Goal: Transaction & Acquisition: Purchase product/service

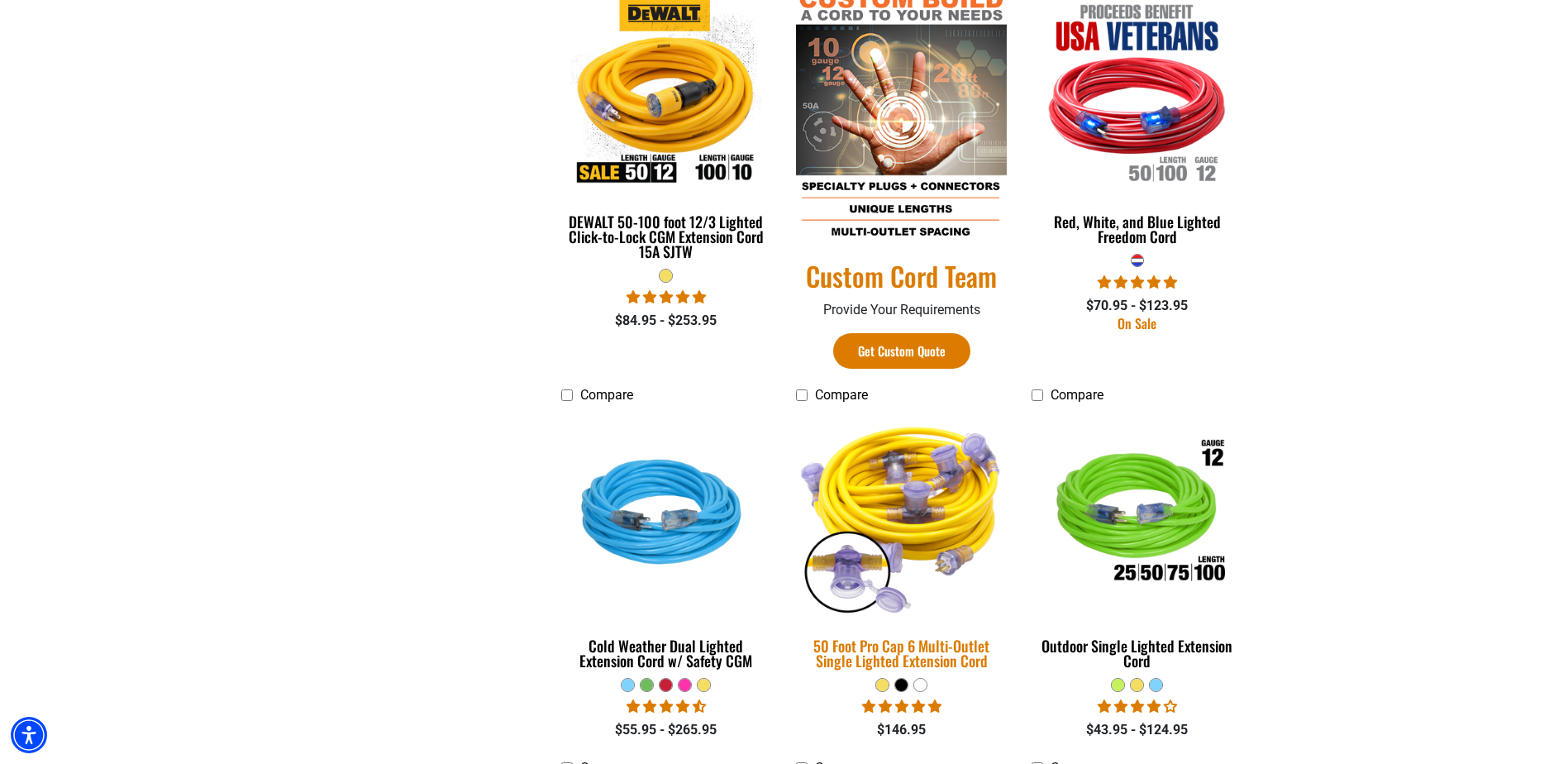
scroll to position [992, 0]
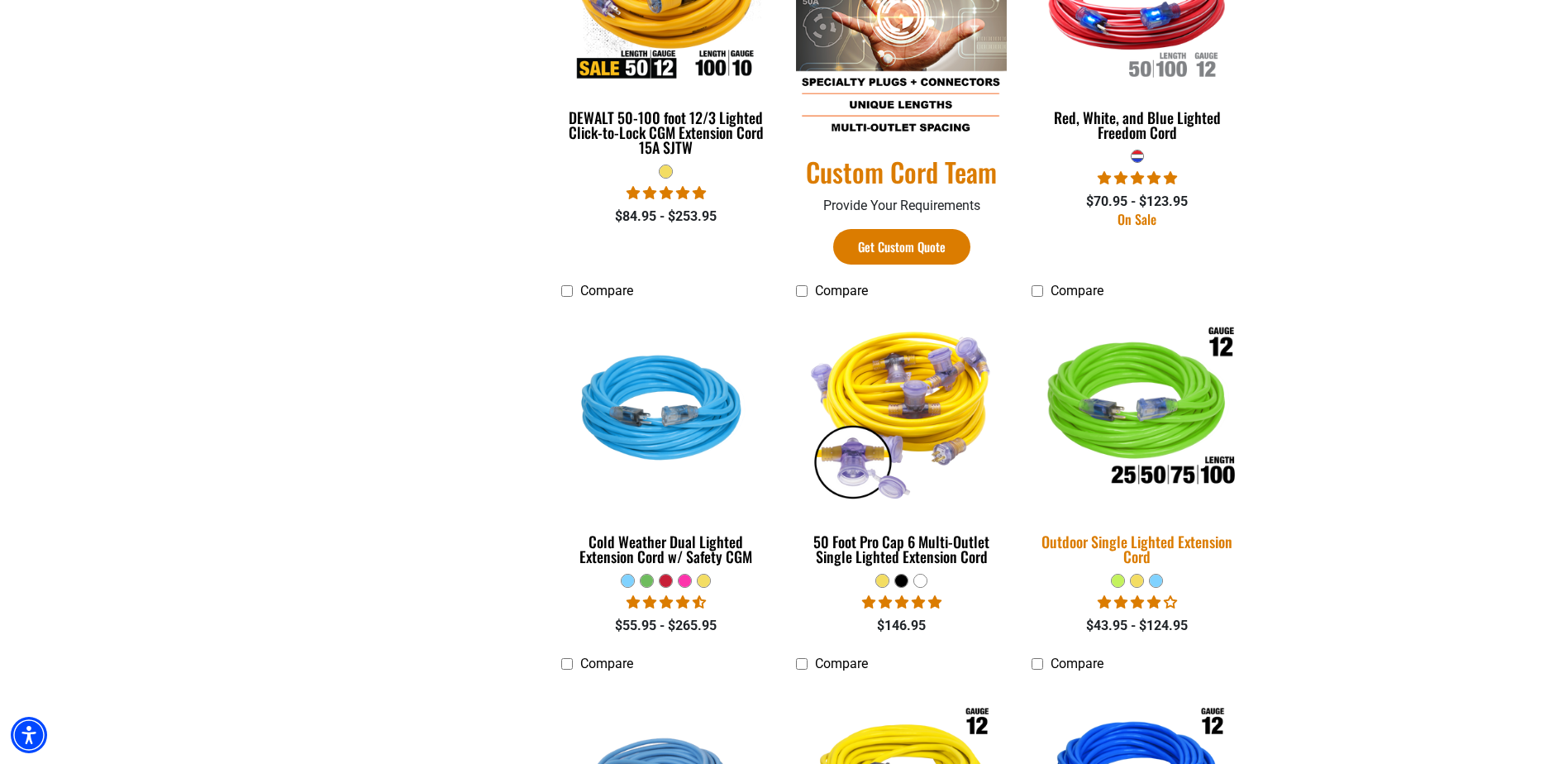
click at [1144, 385] on img at bounding box center [1137, 411] width 232 height 212
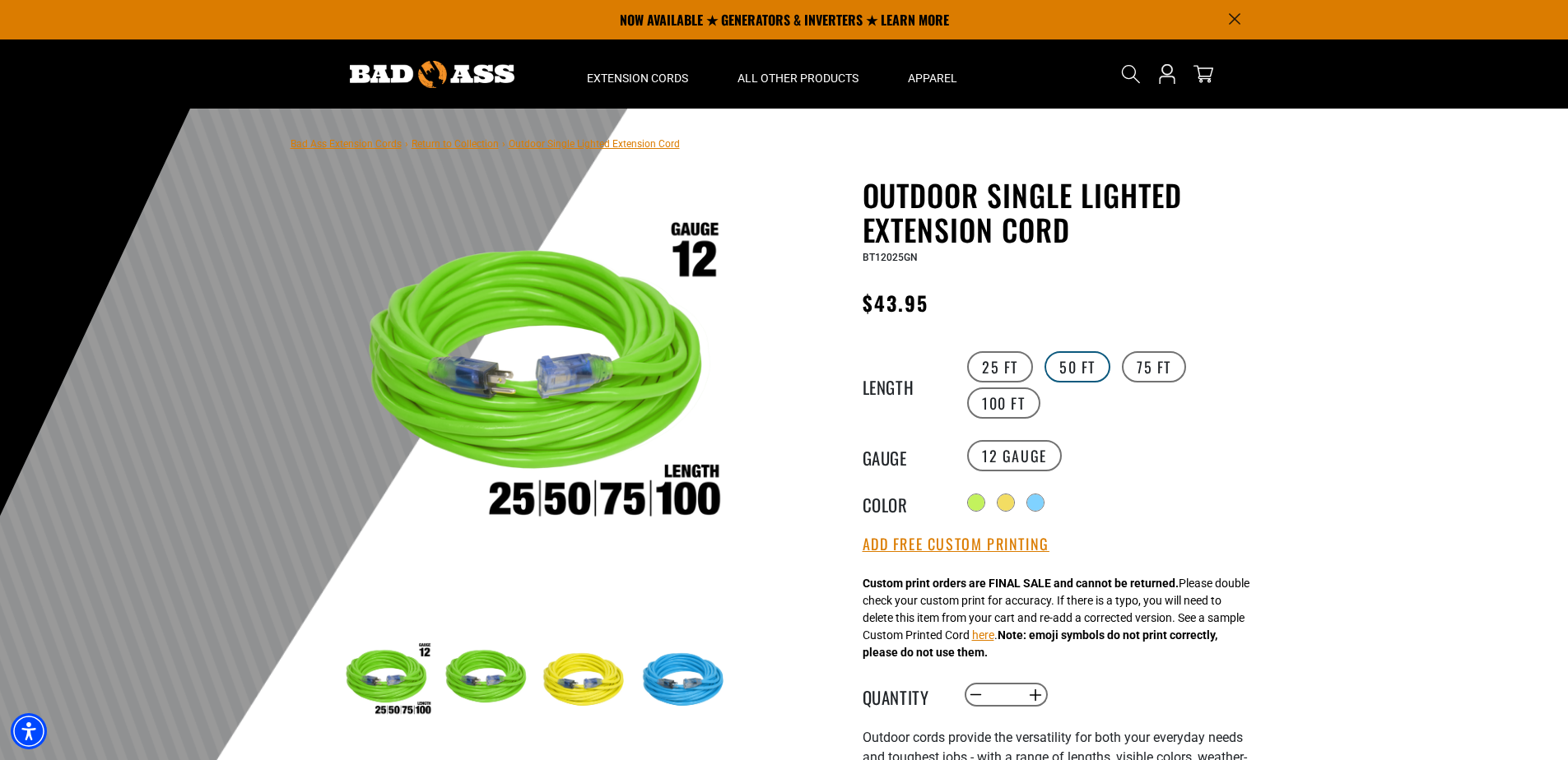
click at [1064, 367] on label "50 FT" at bounding box center [1077, 366] width 66 height 32
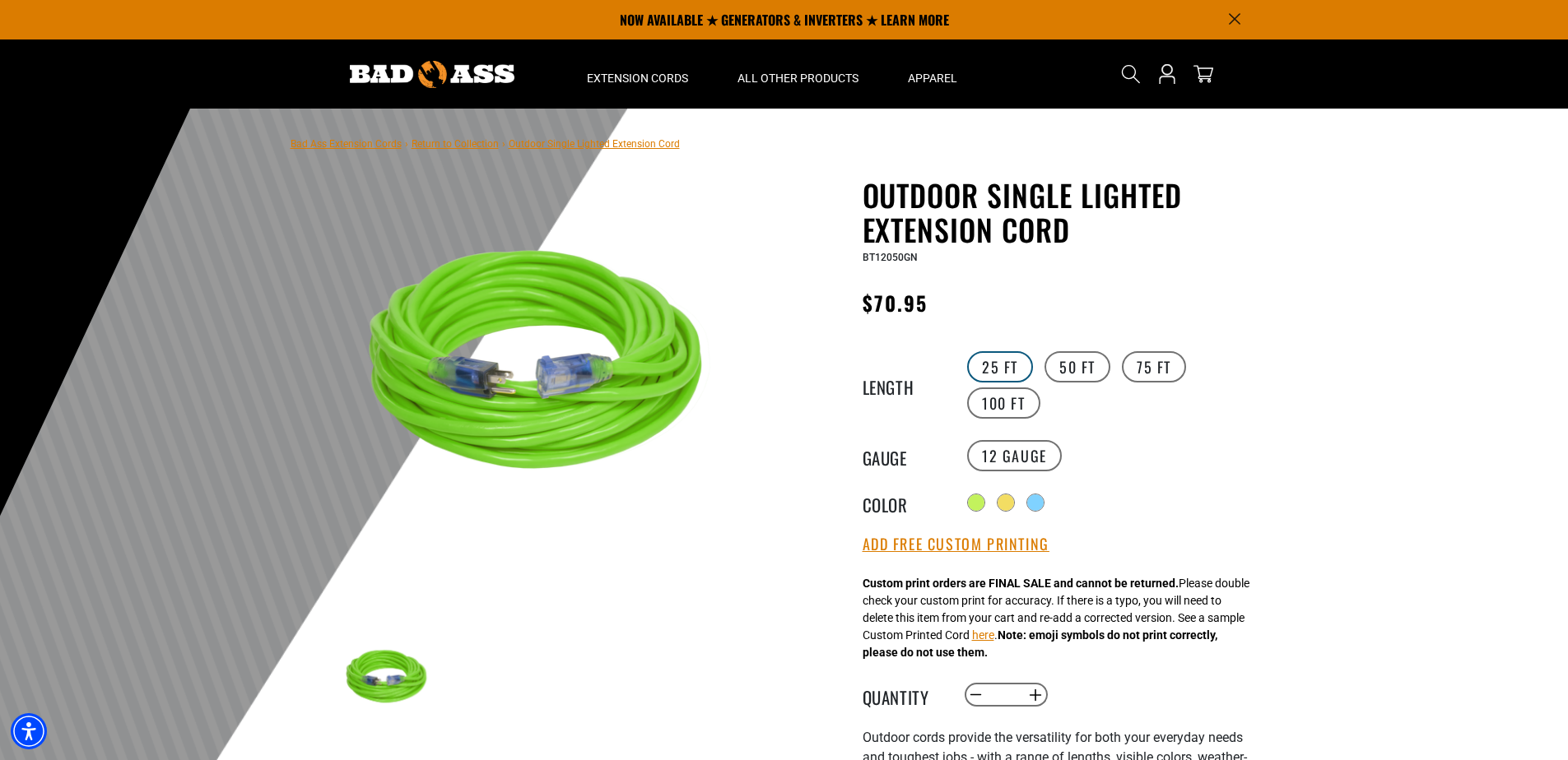
click at [1015, 370] on label "25 FT" at bounding box center [1000, 366] width 66 height 32
click at [1053, 369] on label "50 FT" at bounding box center [1077, 366] width 66 height 32
click at [1010, 358] on label "25 FT" at bounding box center [1000, 366] width 66 height 32
click at [1002, 359] on label "25 FT" at bounding box center [1000, 366] width 66 height 32
click at [1077, 357] on label "50 FT" at bounding box center [1077, 366] width 66 height 32
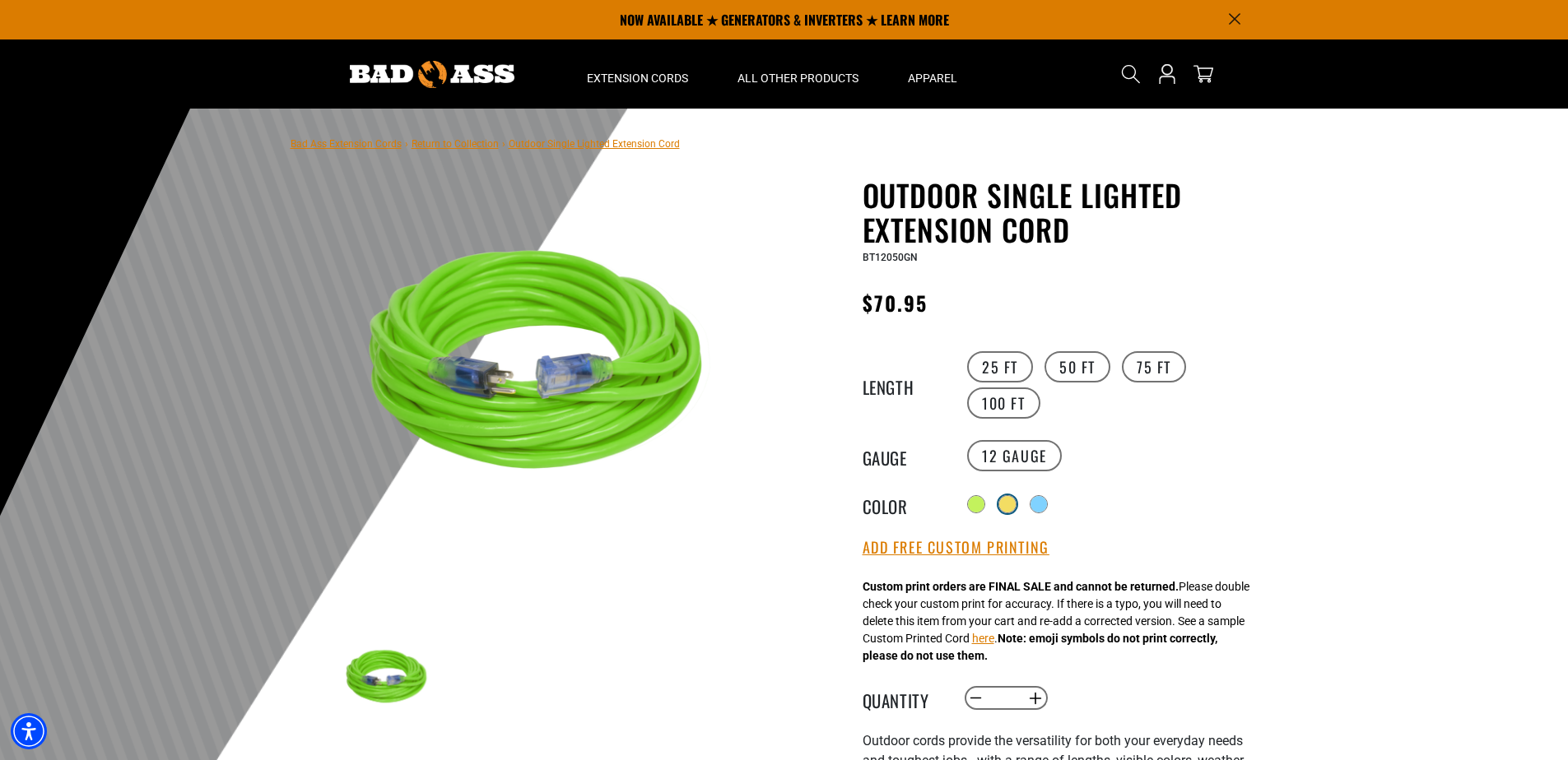
click at [1016, 500] on div at bounding box center [1008, 504] width 16 height 16
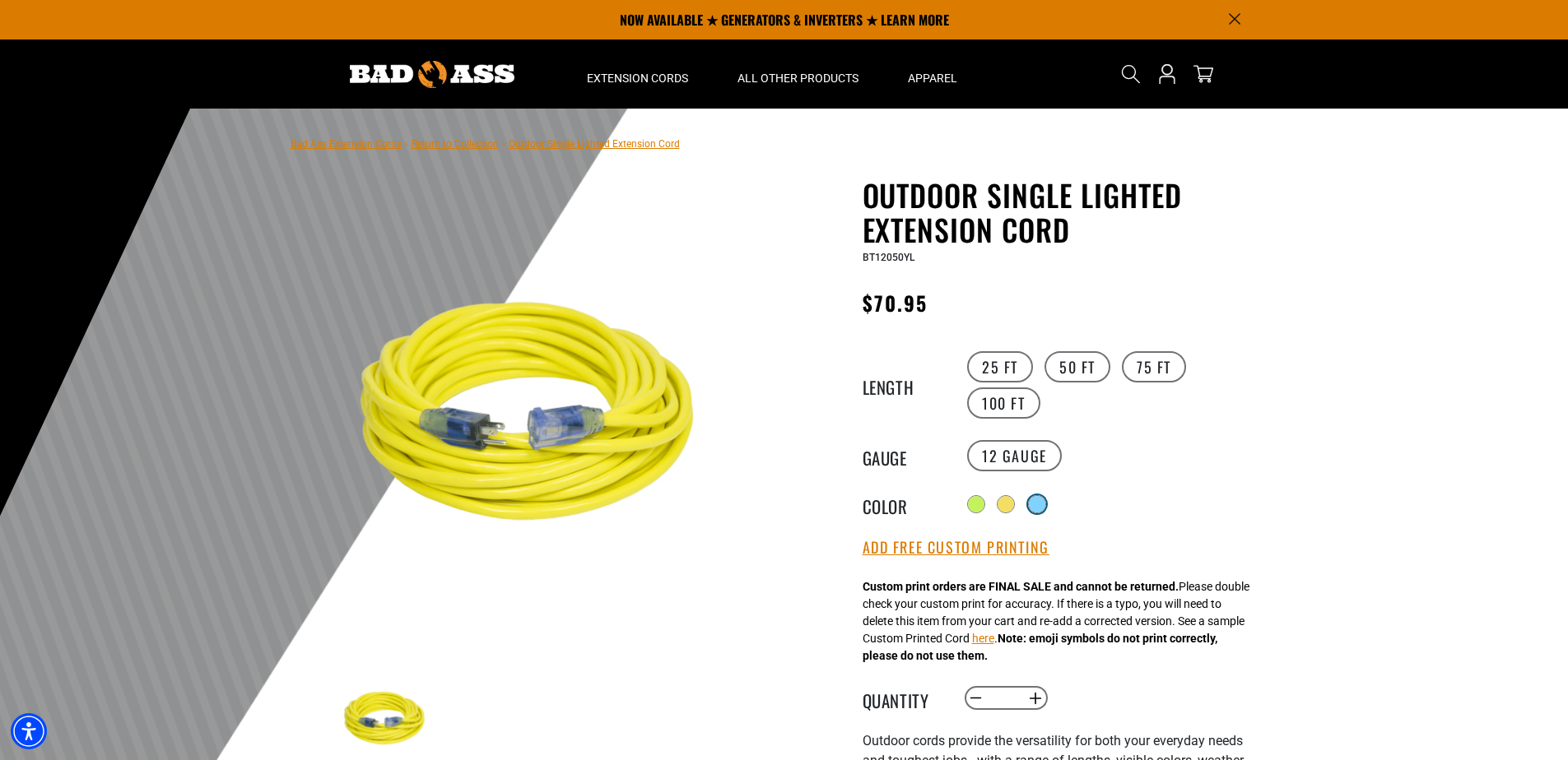
click at [1040, 508] on div at bounding box center [1037, 504] width 16 height 16
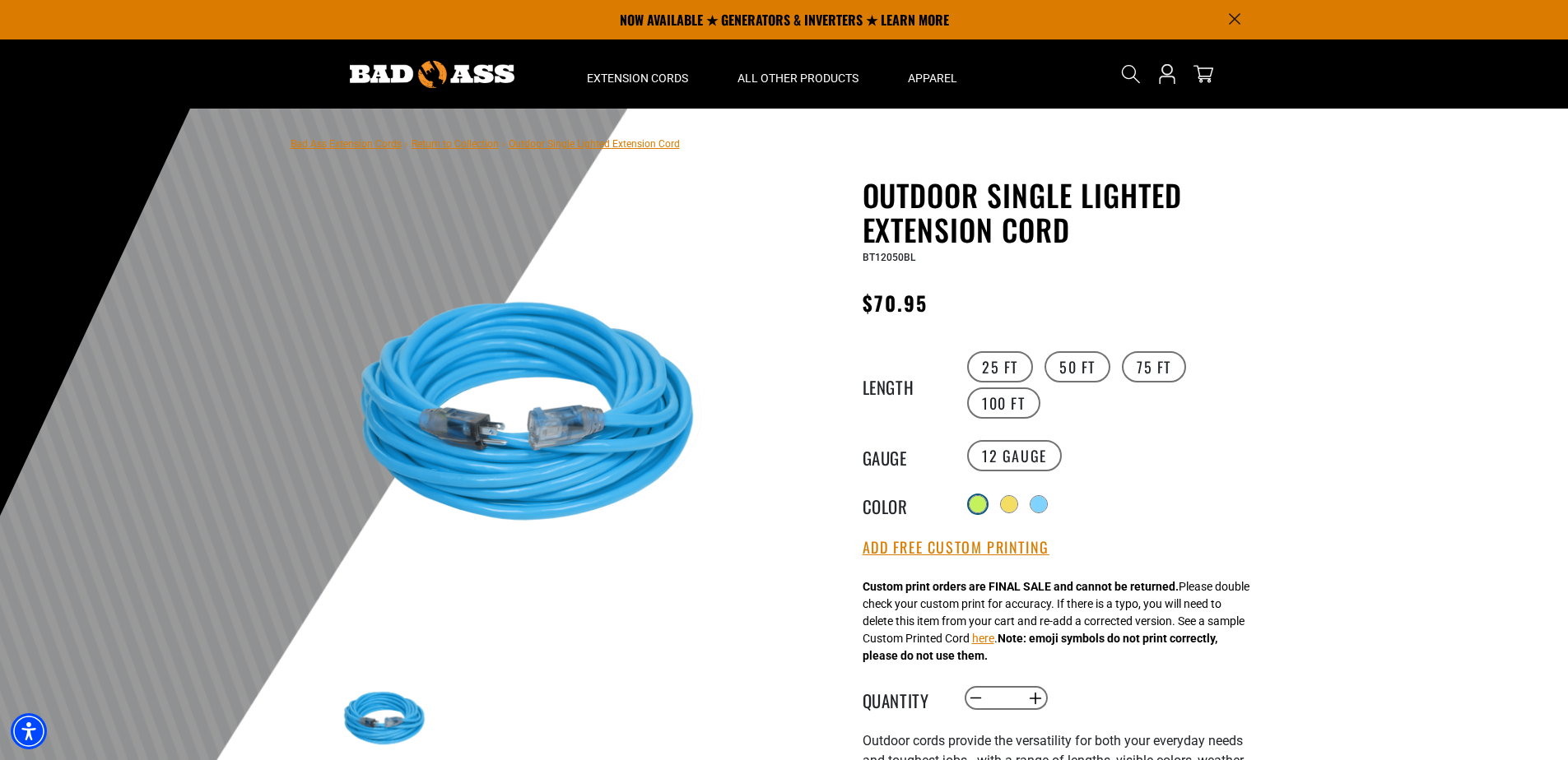
click at [972, 502] on div at bounding box center [978, 504] width 16 height 16
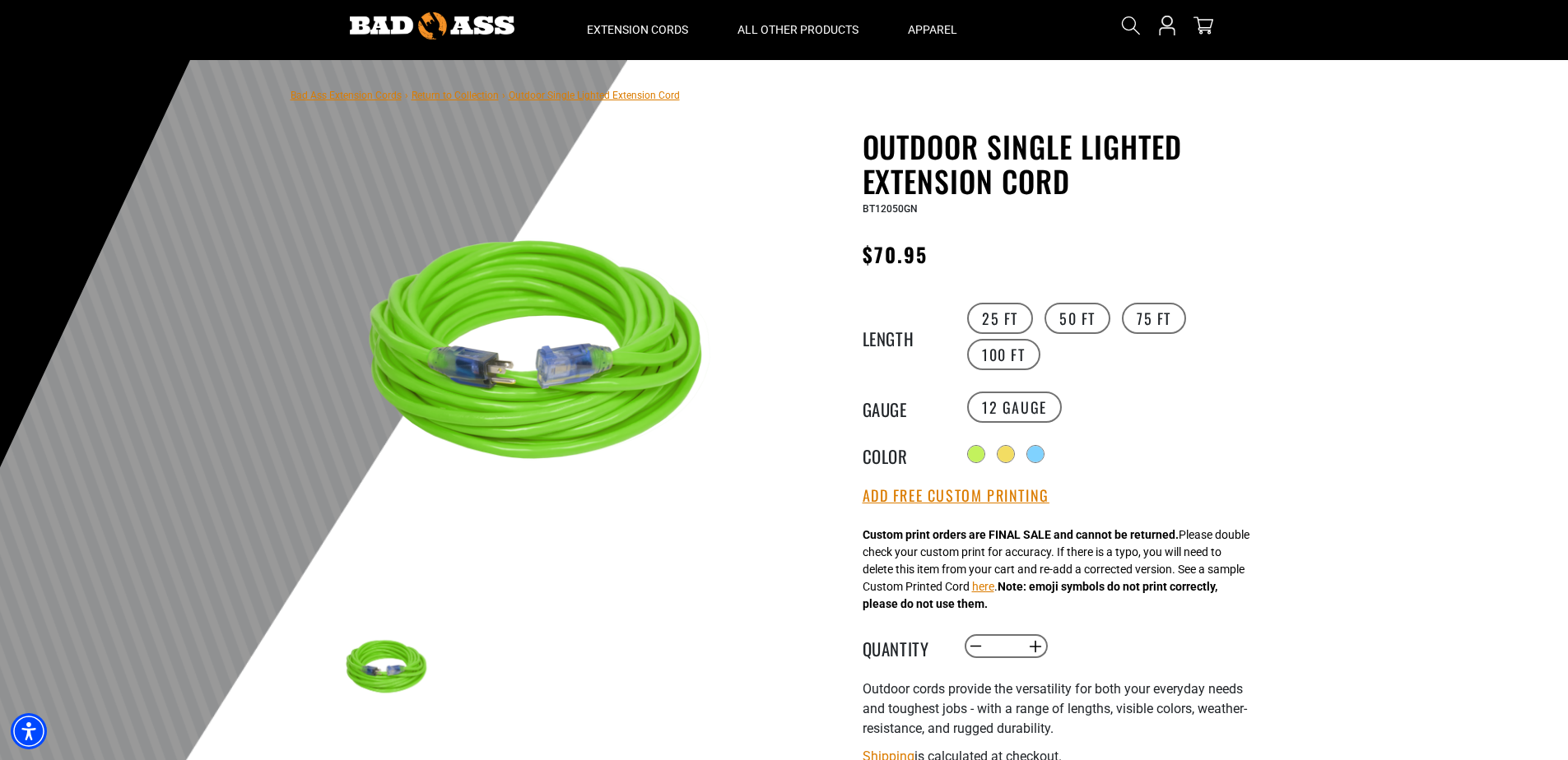
scroll to position [82, 0]
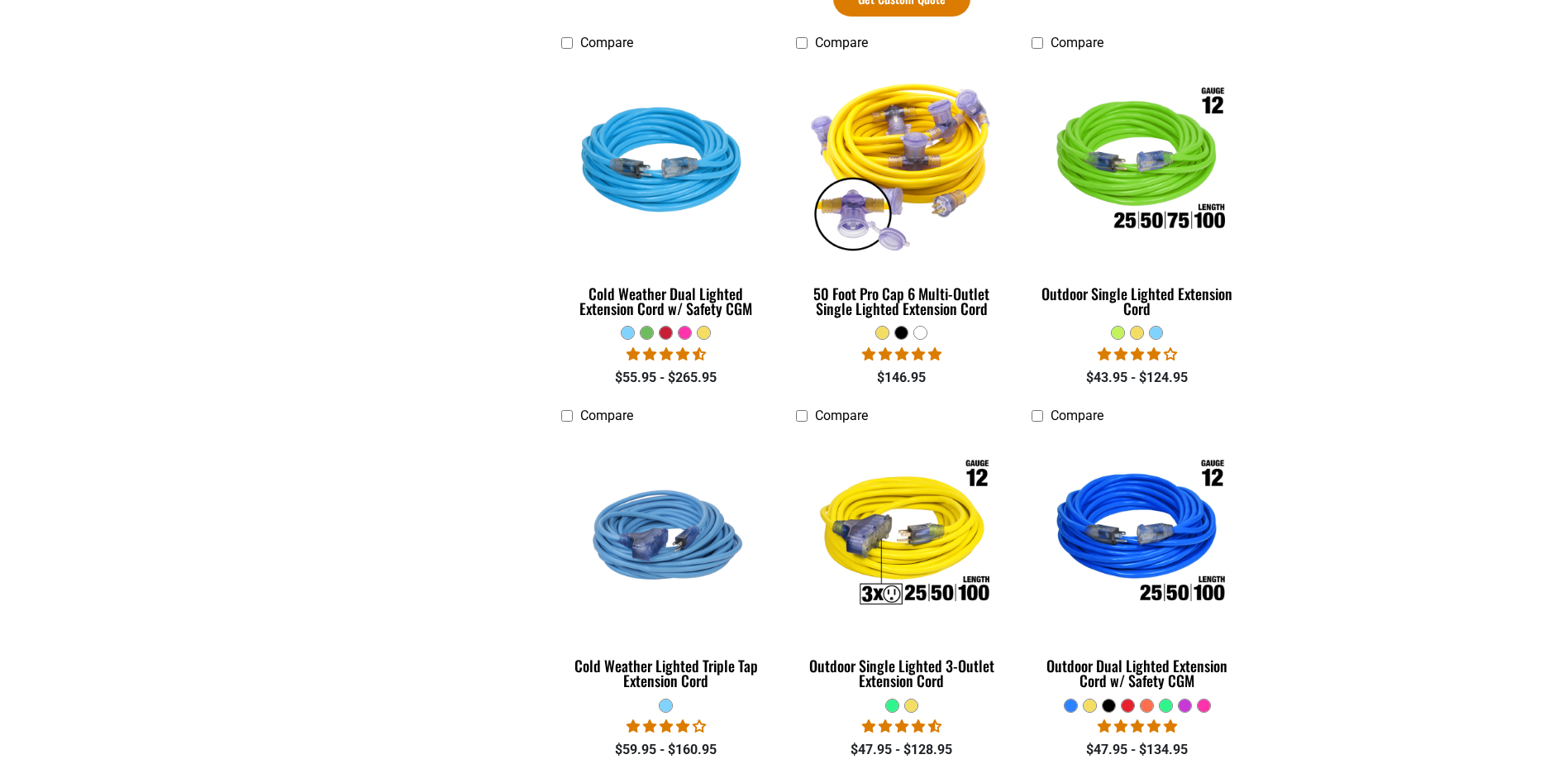
scroll to position [1323, 0]
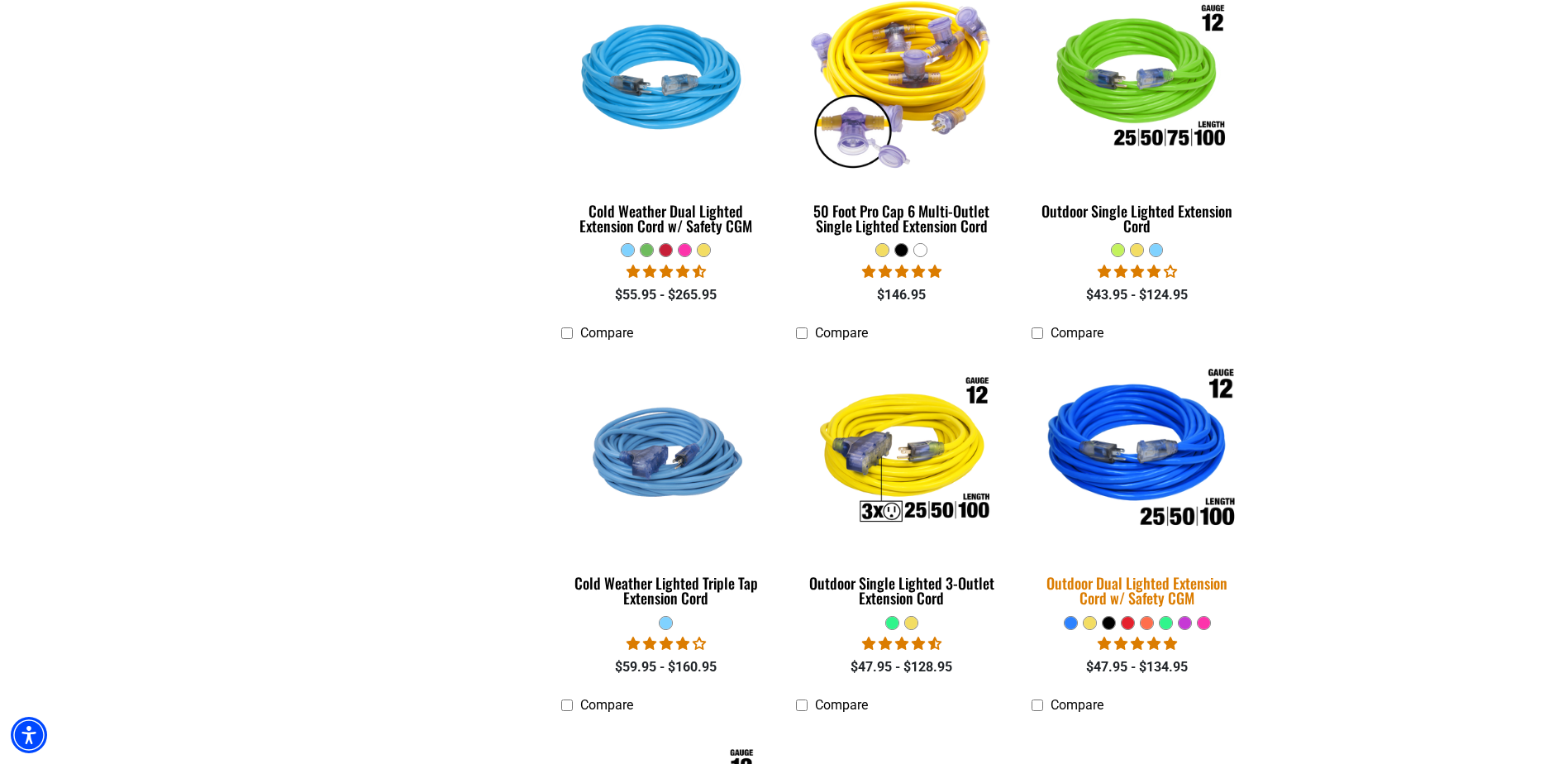
click at [1105, 465] on img at bounding box center [1137, 452] width 232 height 212
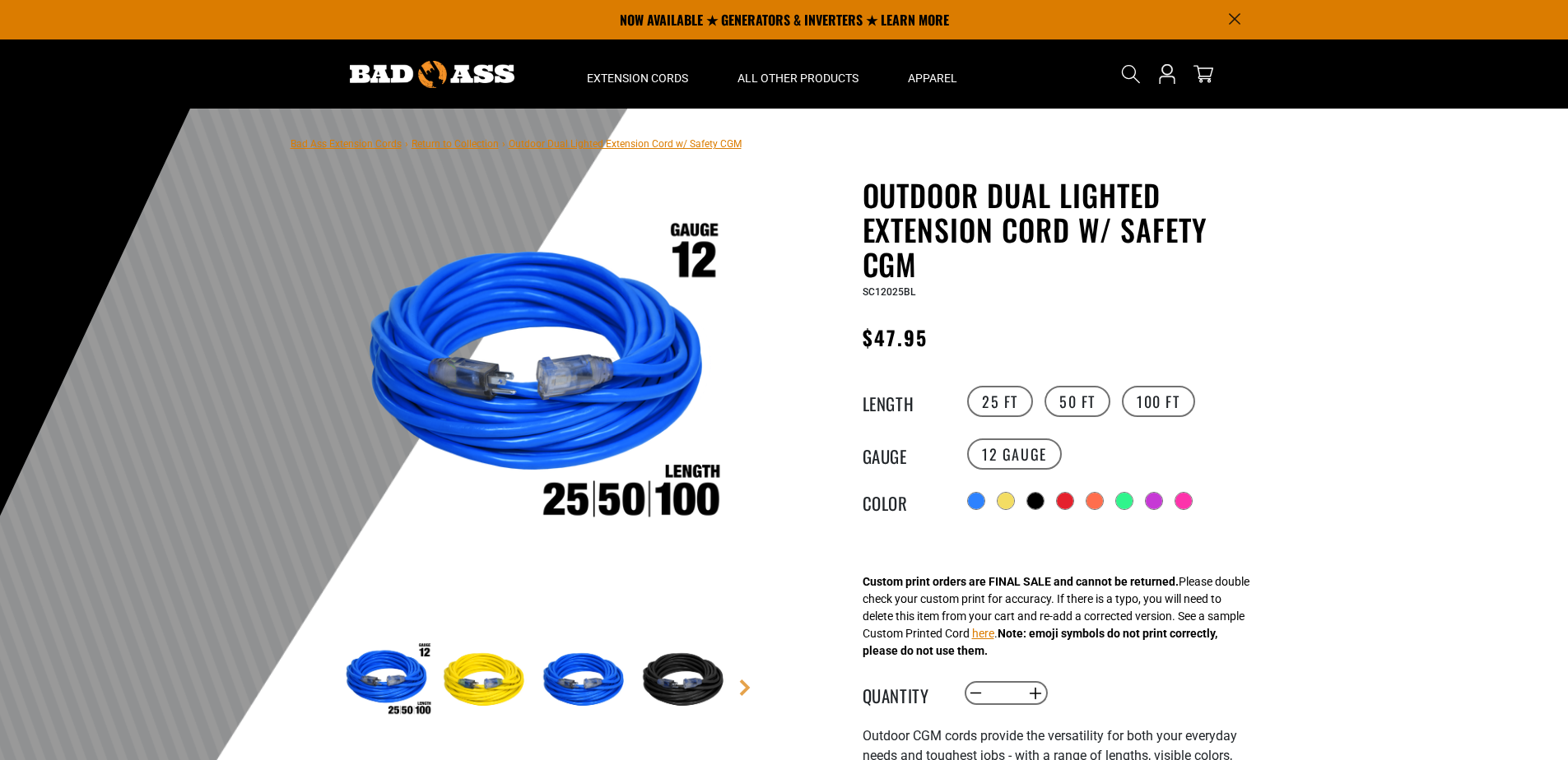
scroll to position [82, 0]
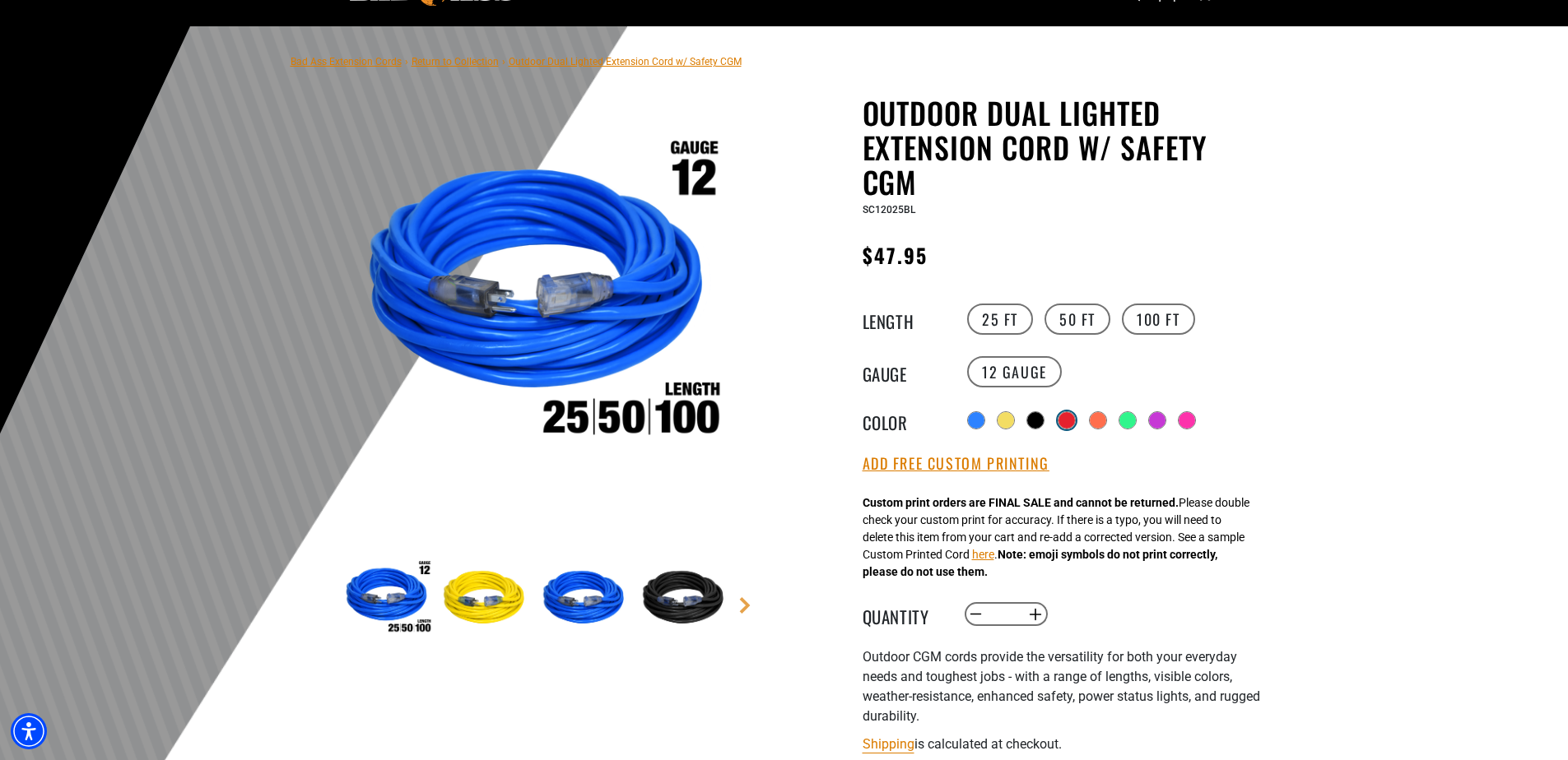
click at [1064, 412] on div at bounding box center [1067, 421] width 18 height 18
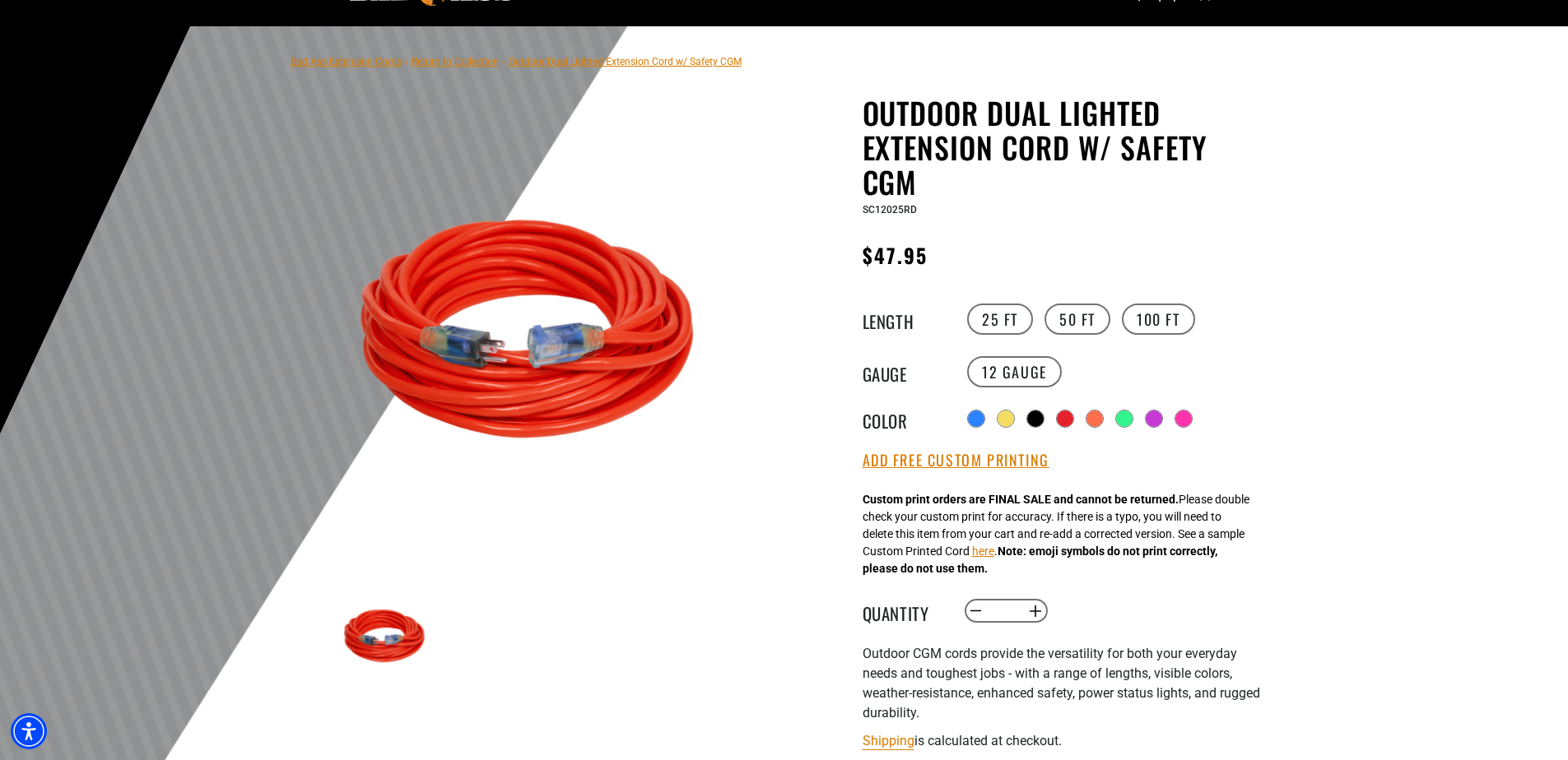
click at [1115, 425] on div "Radio button Radio button Radio button Radio button Radio button Radio button" at bounding box center [1114, 418] width 303 height 26
click at [1090, 412] on div "Radio button Radio button Radio button Radio button Radio button Radio button" at bounding box center [1114, 418] width 303 height 26
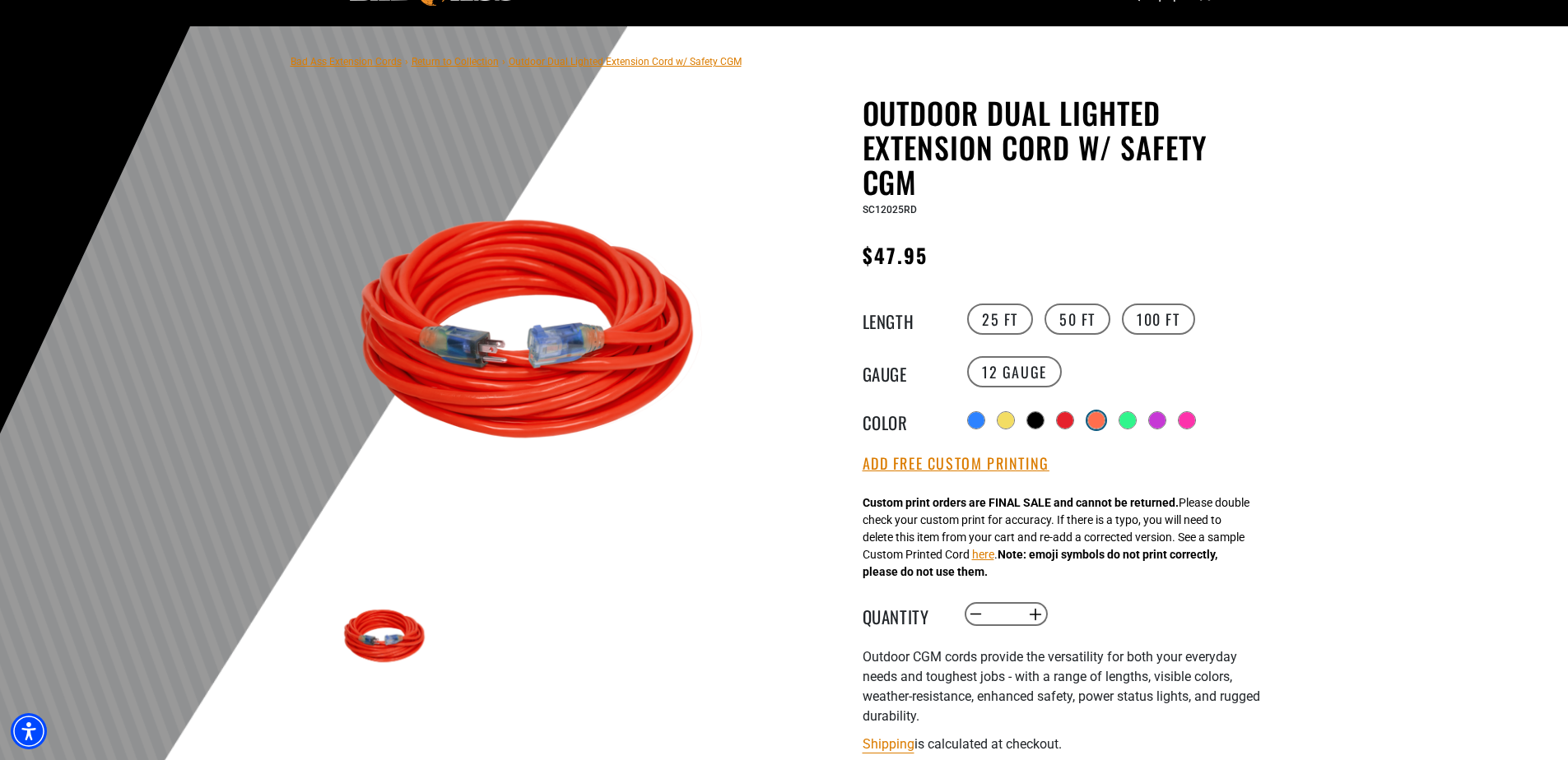
click at [1098, 413] on div at bounding box center [1096, 421] width 16 height 16
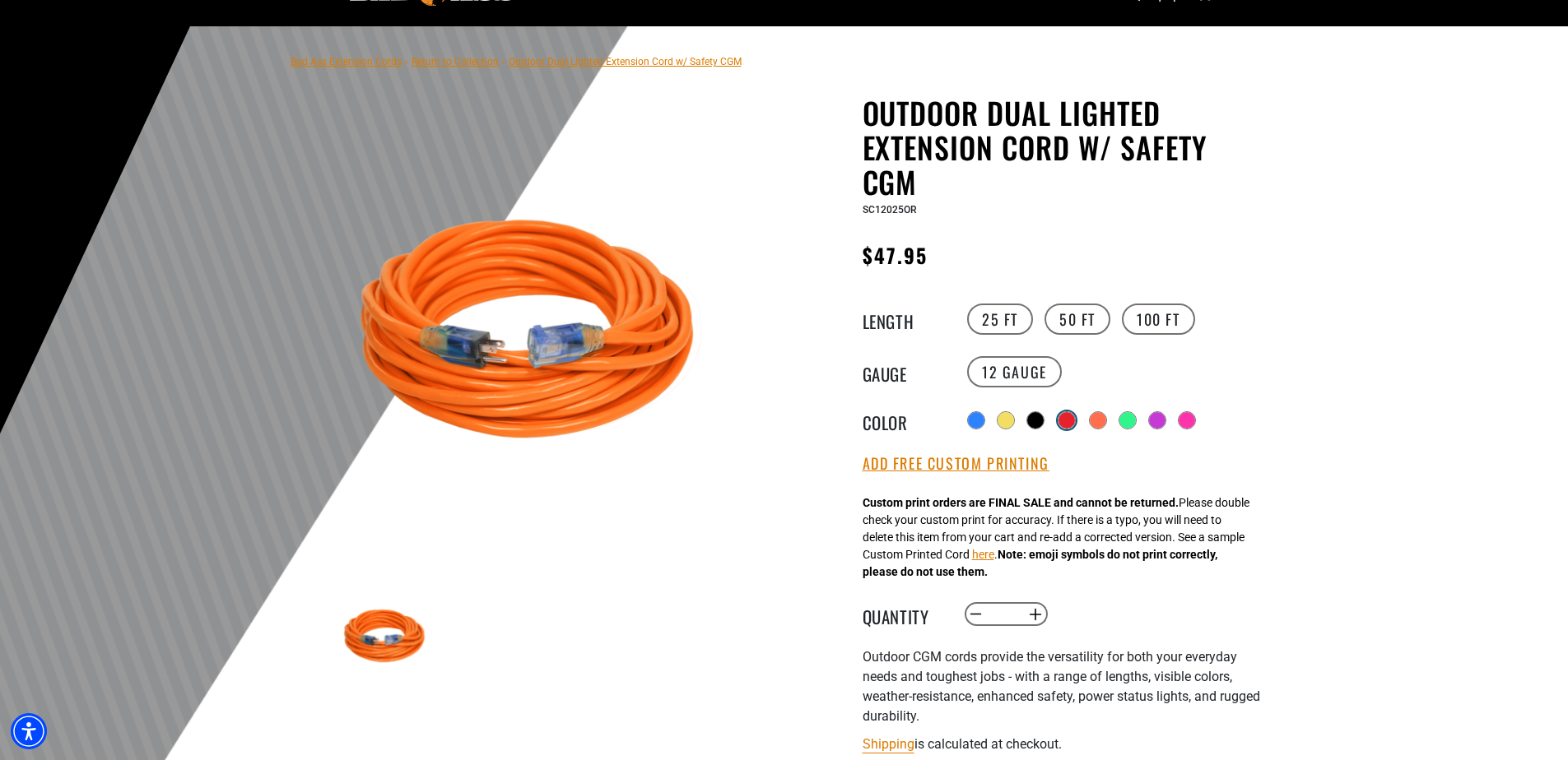
click at [1068, 414] on div at bounding box center [1066, 421] width 16 height 16
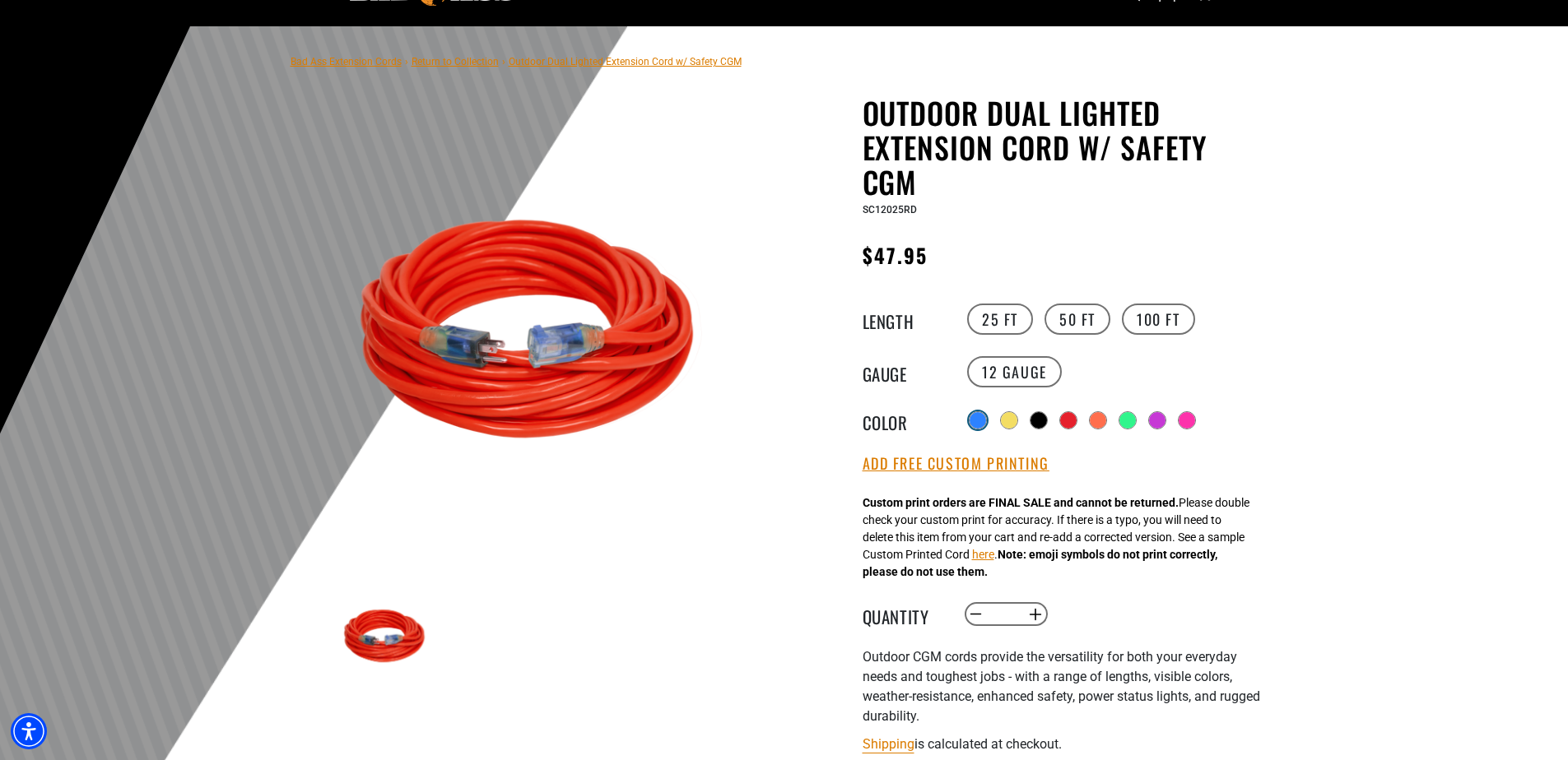
click at [981, 422] on div at bounding box center [978, 421] width 16 height 16
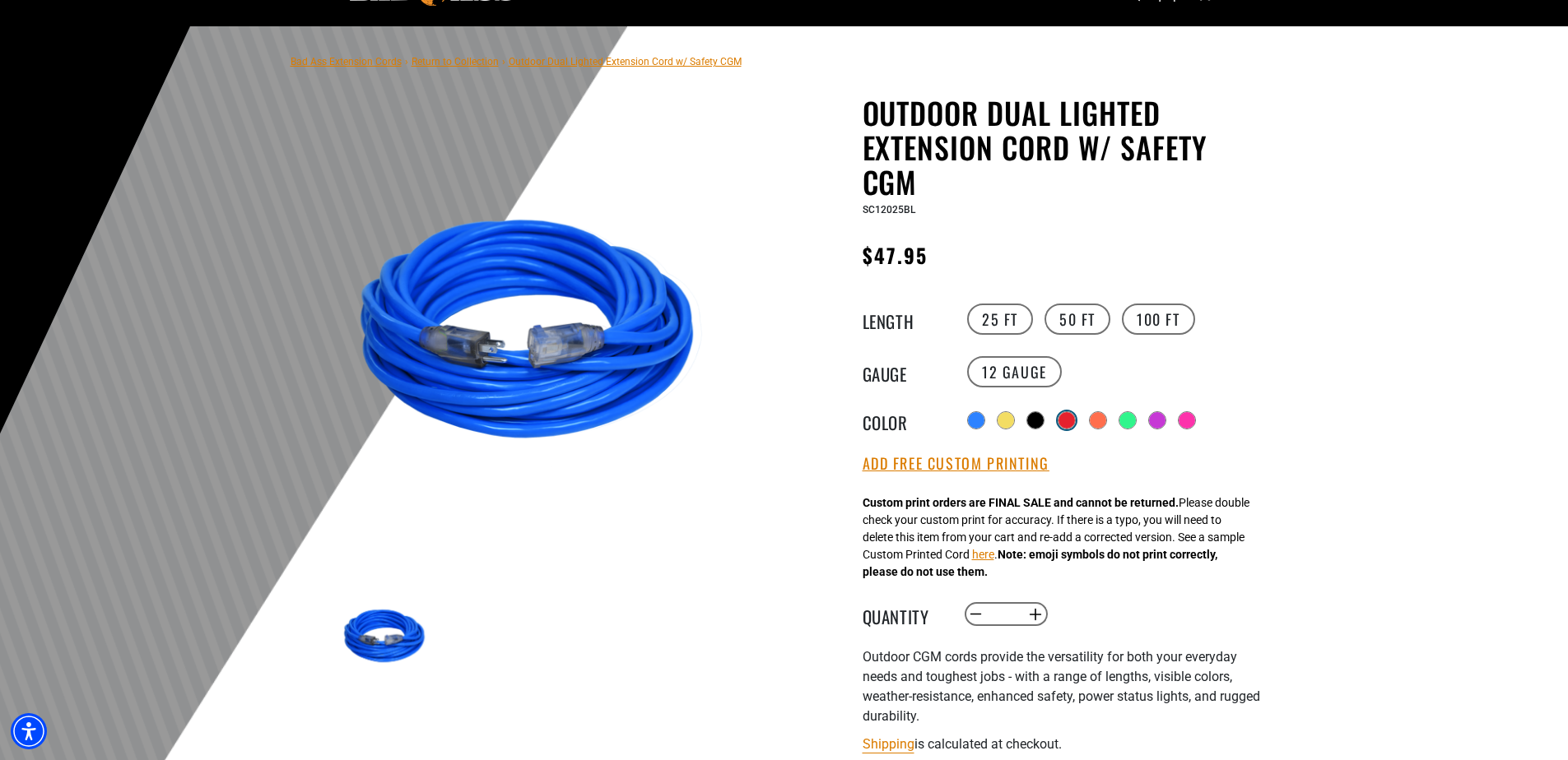
click at [1071, 422] on div at bounding box center [1066, 421] width 16 height 16
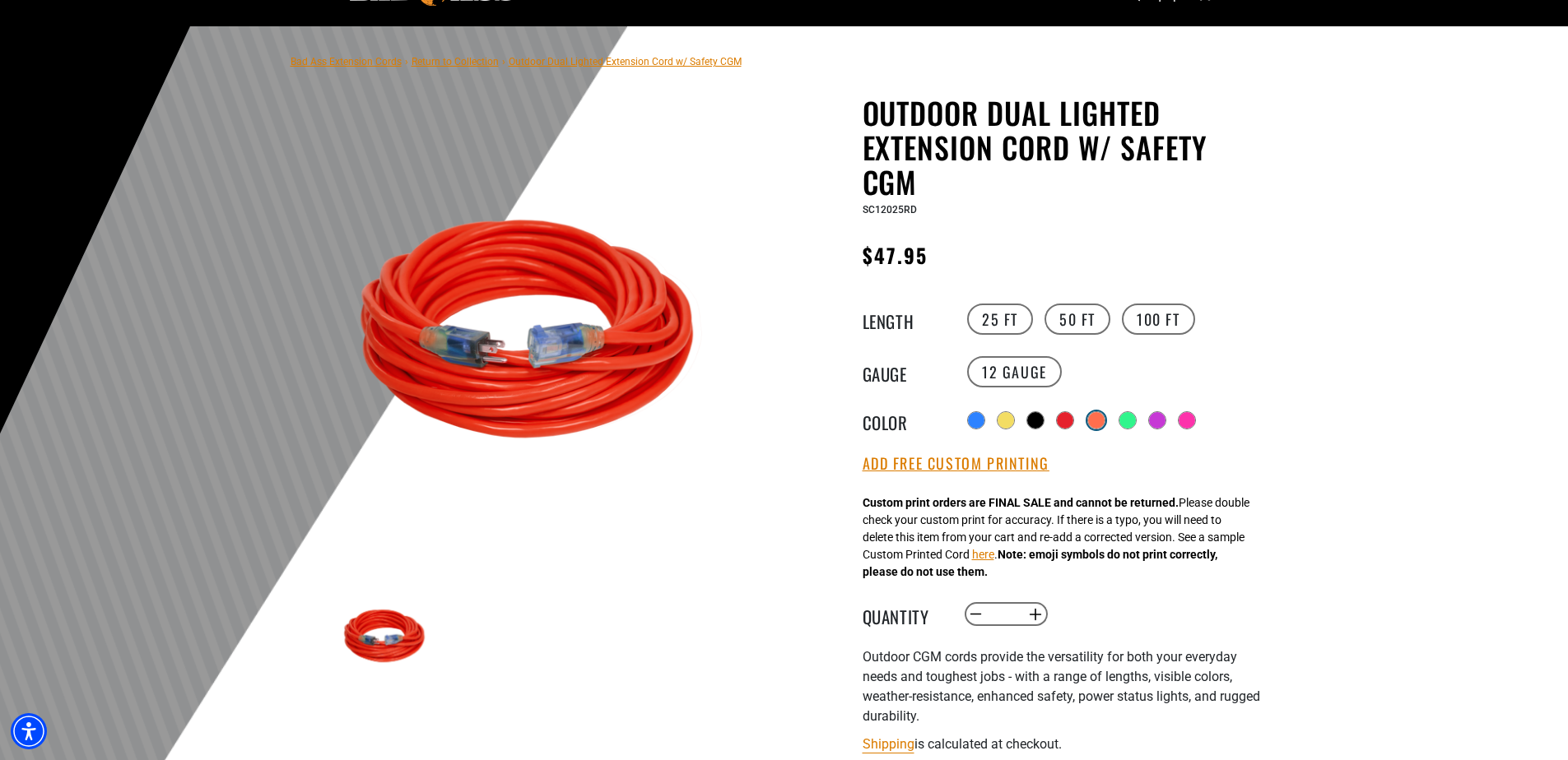
click at [1100, 417] on div at bounding box center [1096, 421] width 16 height 16
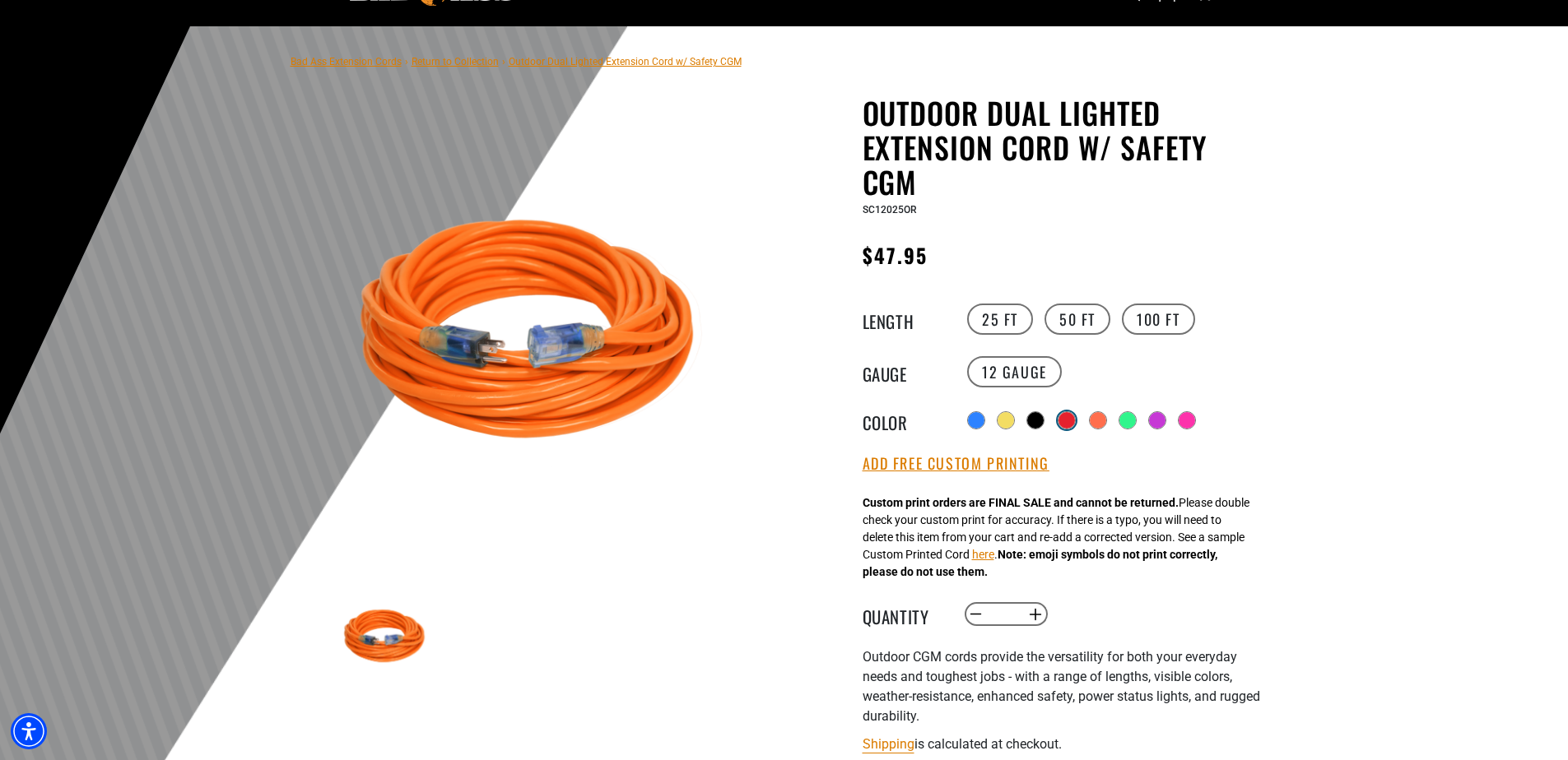
click at [1060, 423] on div at bounding box center [1066, 421] width 16 height 16
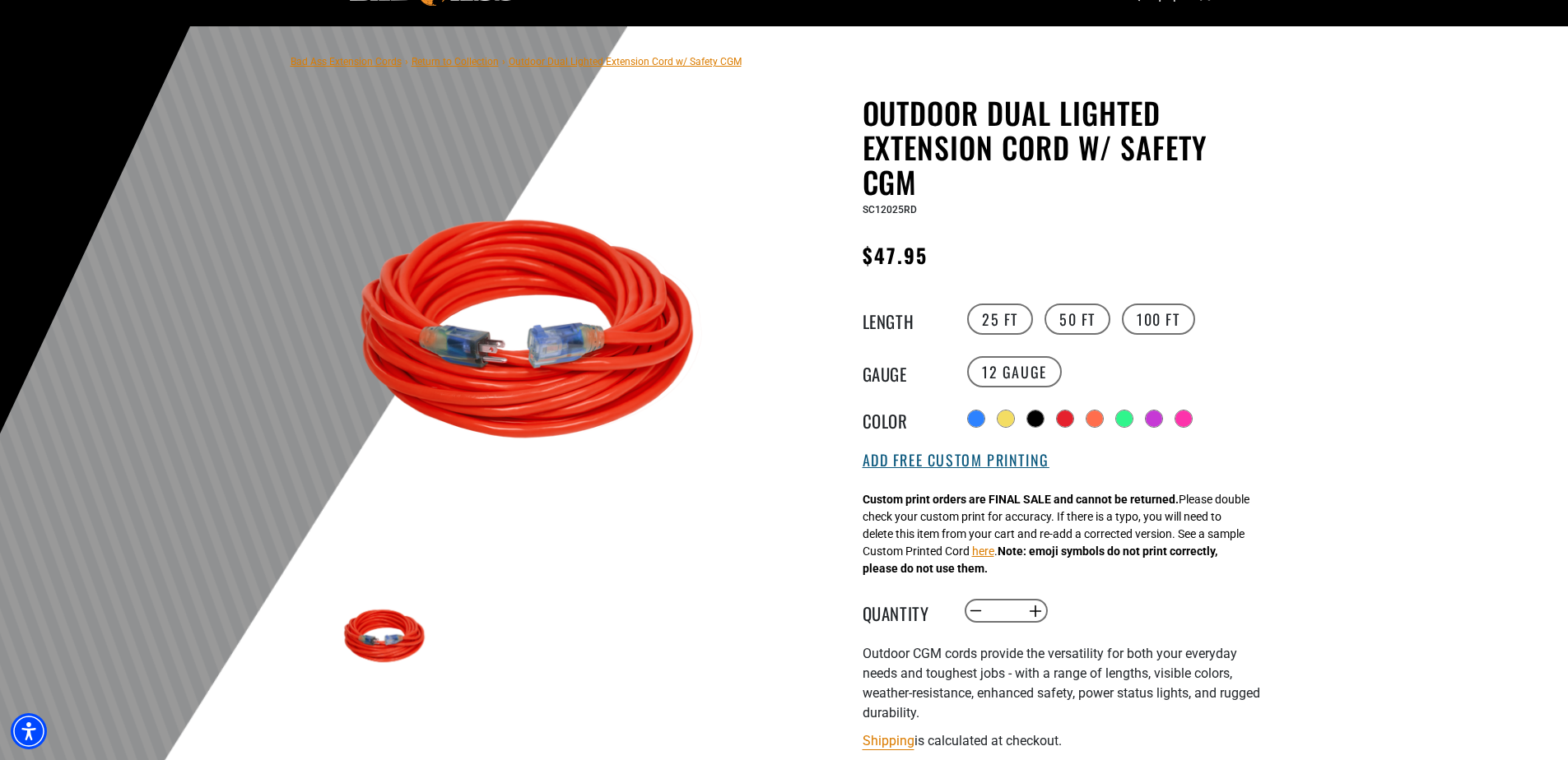
click at [959, 461] on button "Add Free Custom Printing" at bounding box center [956, 461] width 186 height 18
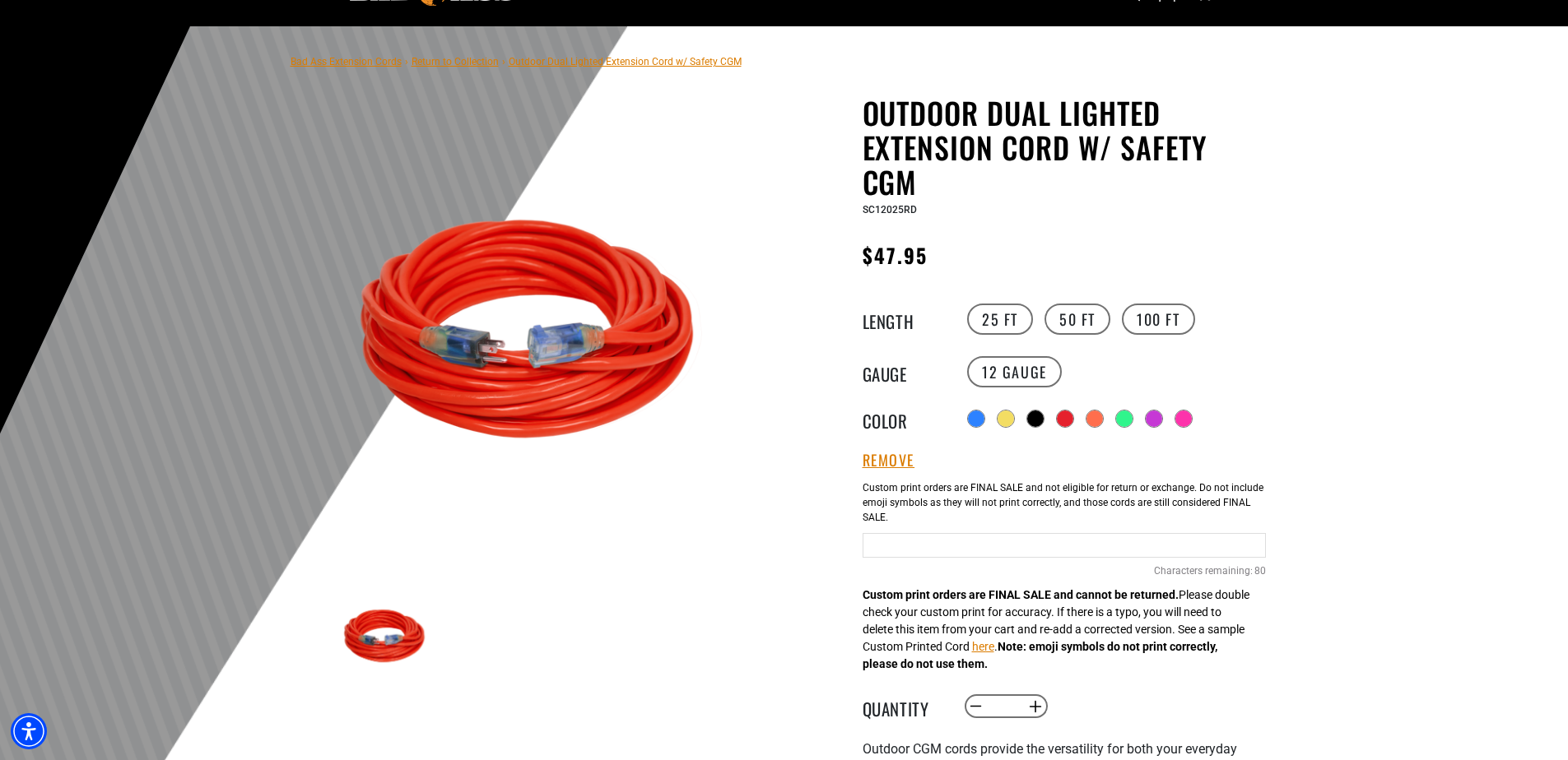
click at [924, 545] on input "text" at bounding box center [1065, 545] width 404 height 24
click at [904, 549] on input "*****" at bounding box center [1065, 545] width 404 height 24
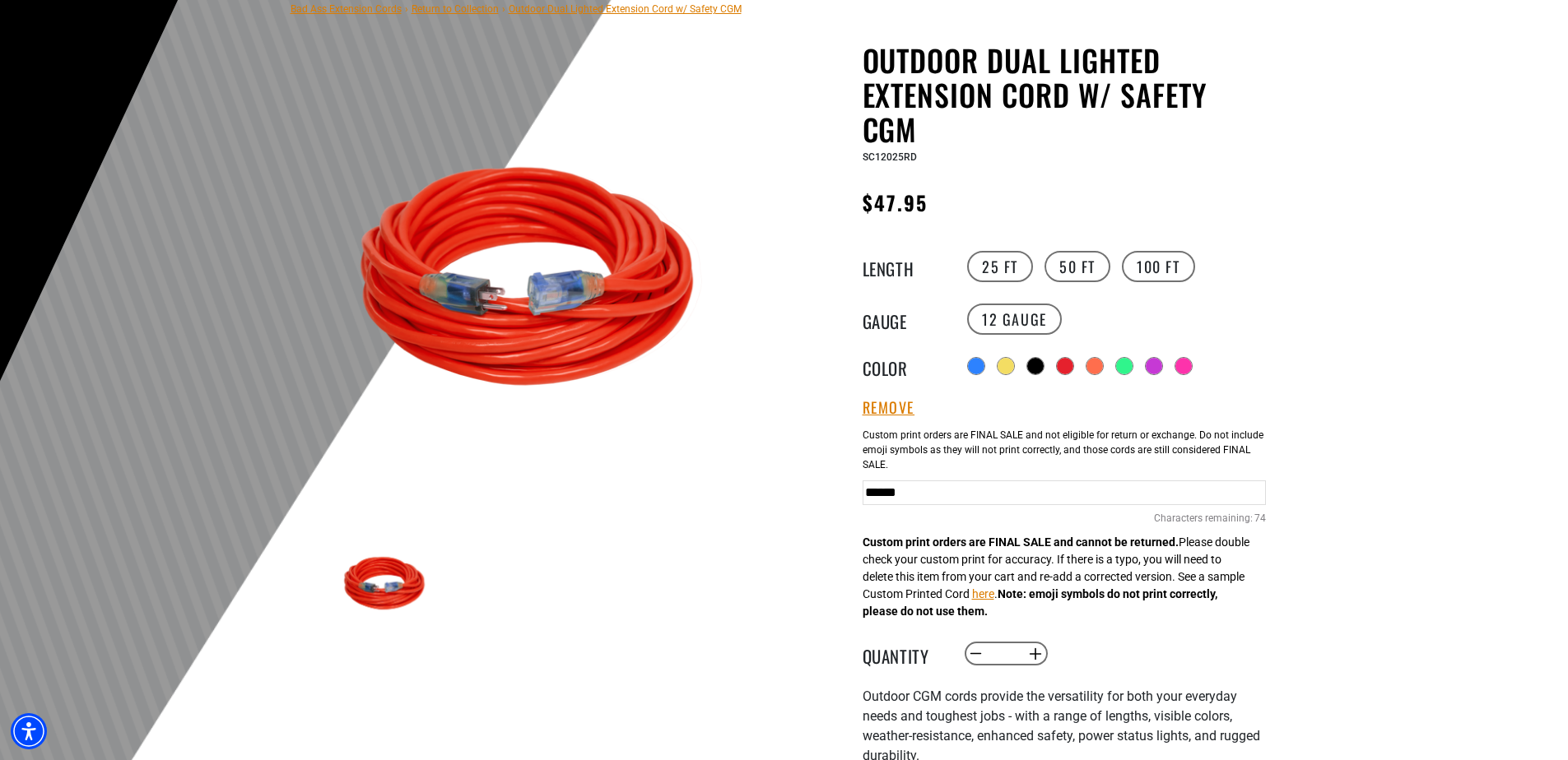
scroll to position [165, 0]
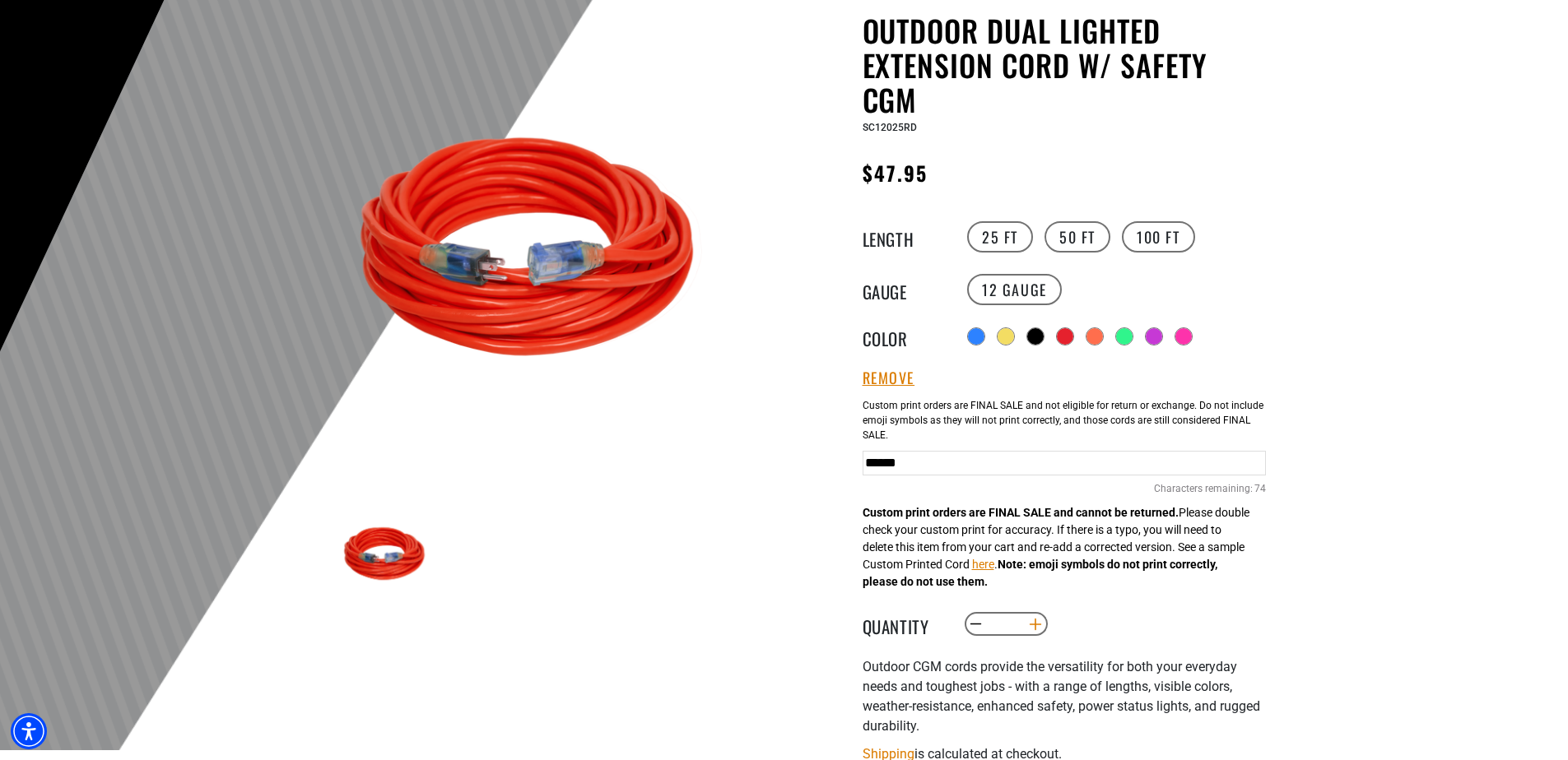
type input "******"
click at [1037, 626] on button "Increase quantity for Outdoor Dual Lighted Extension Cord w/ Safety CGM" at bounding box center [1035, 624] width 25 height 28
type input "*"
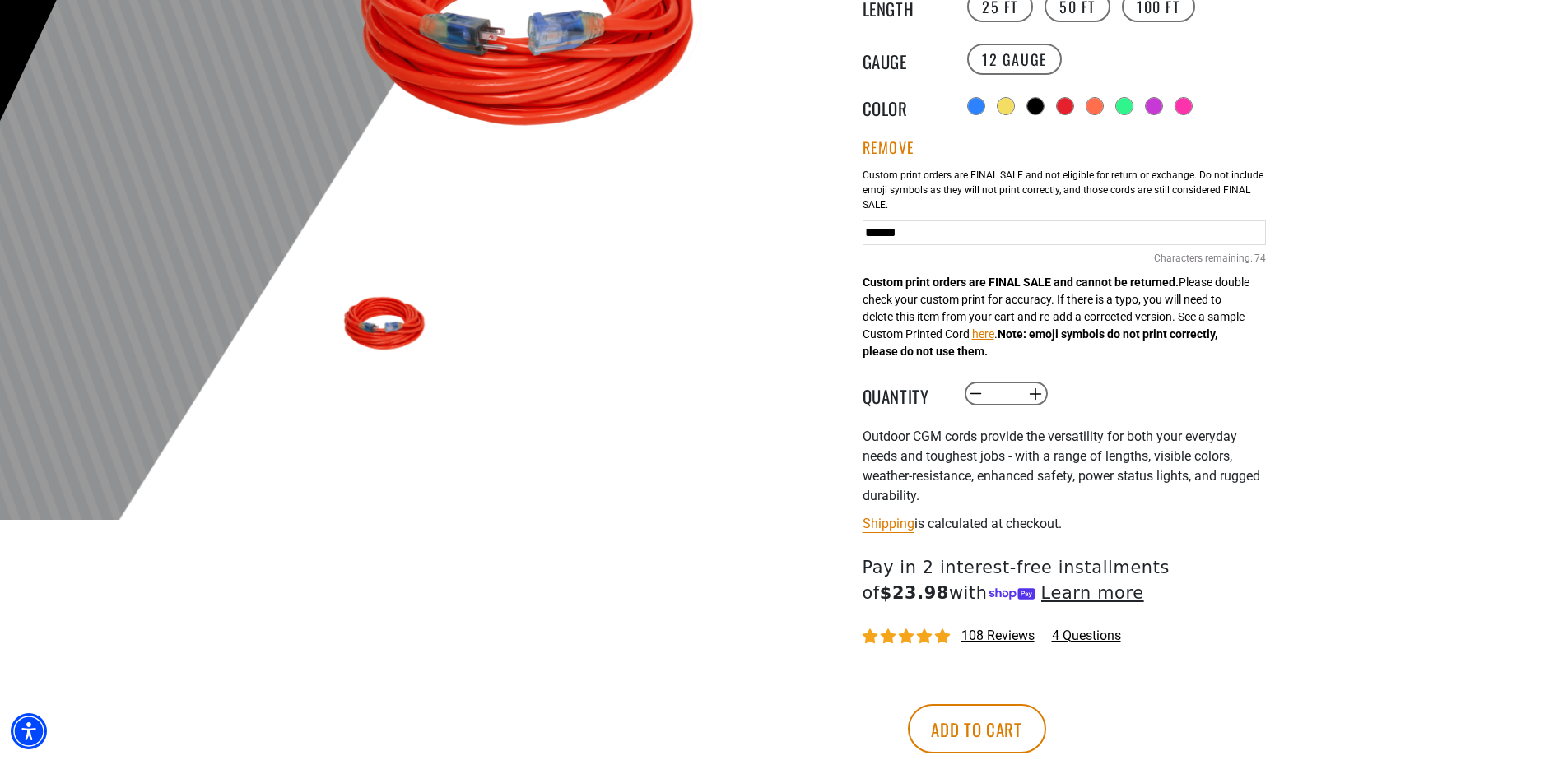
scroll to position [412, 0]
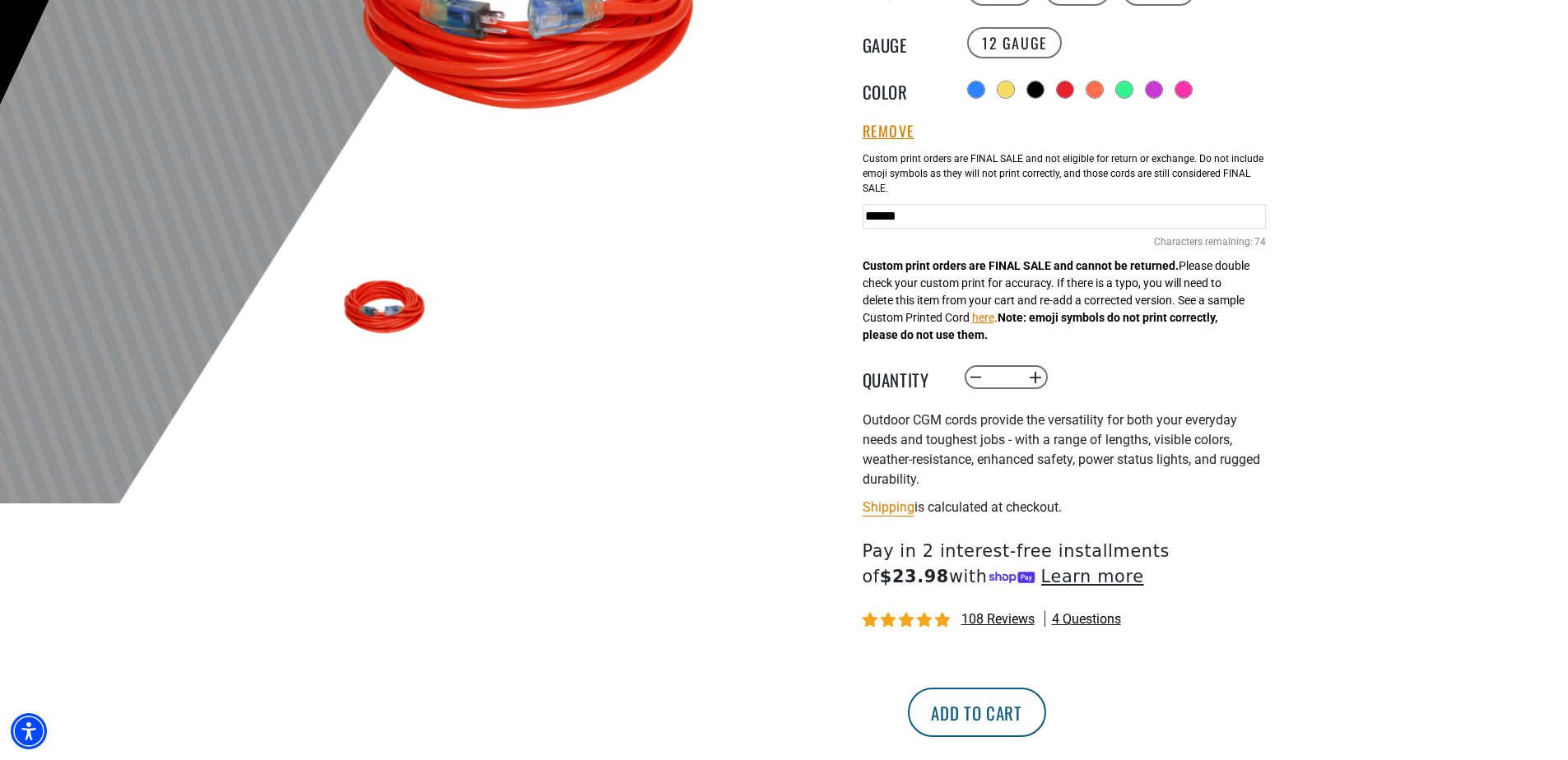
click at [1047, 704] on button "Add to cart" at bounding box center [977, 712] width 139 height 50
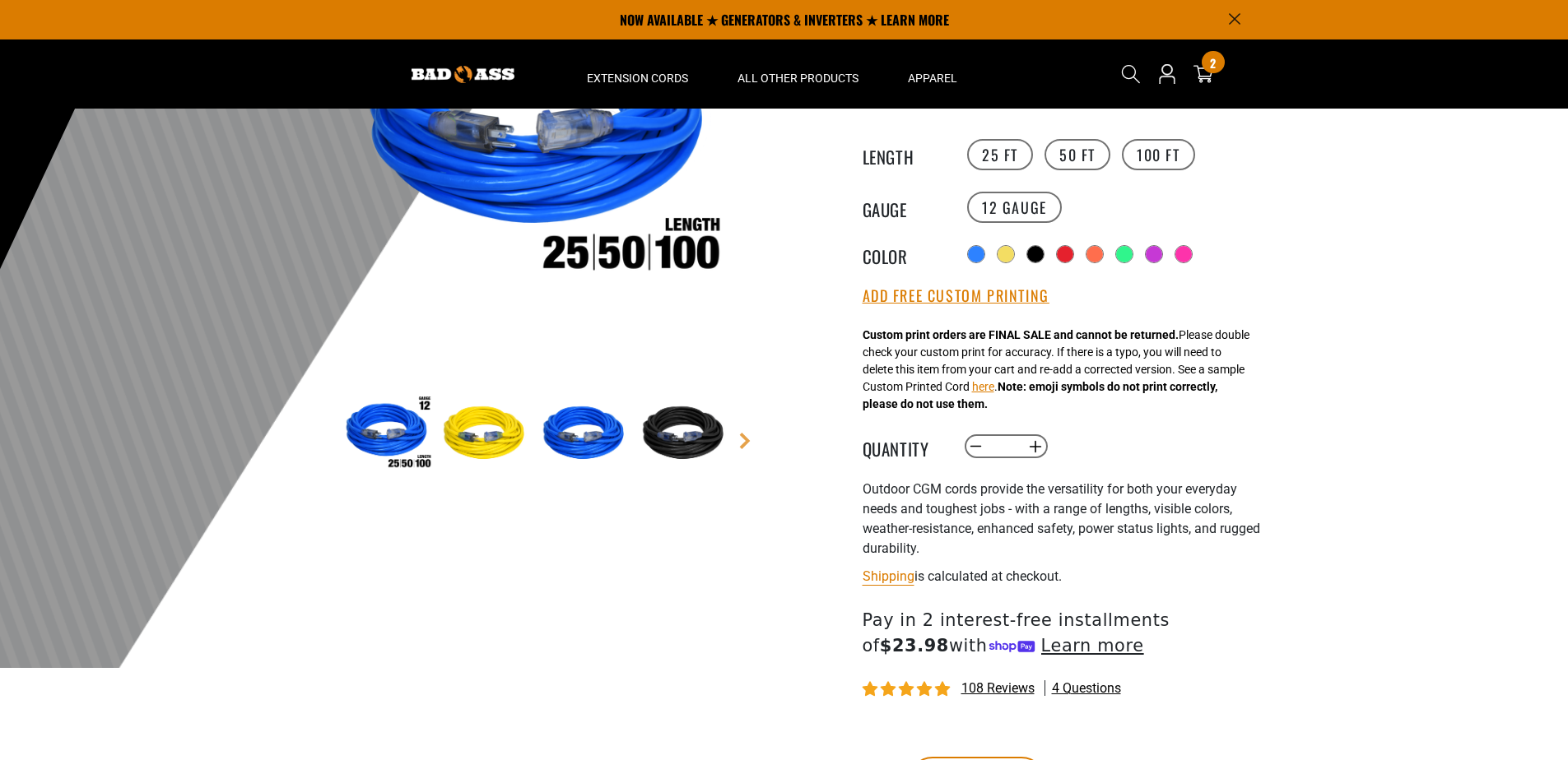
scroll to position [82, 0]
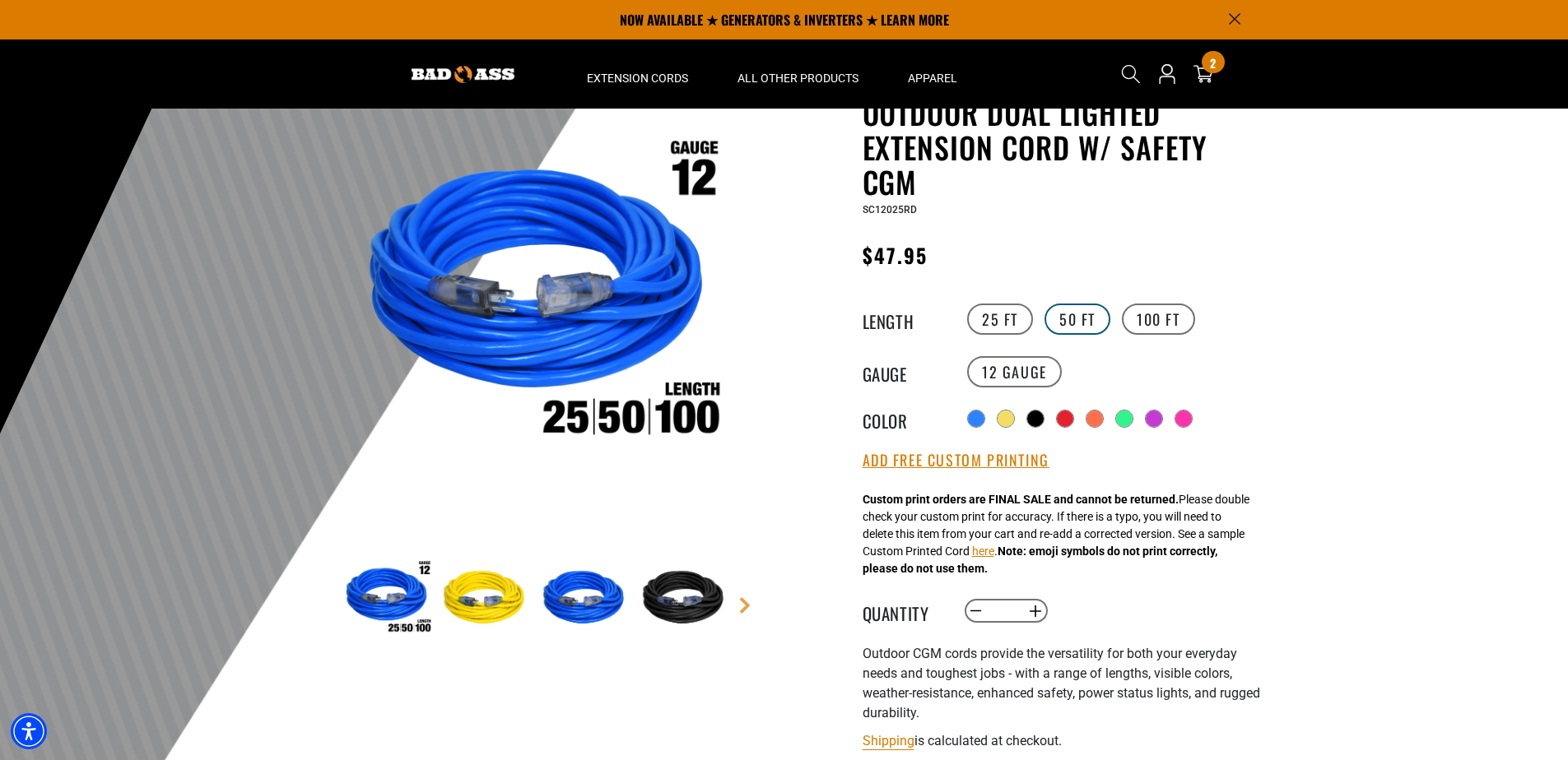
click at [1071, 325] on label "50 FT" at bounding box center [1077, 319] width 66 height 32
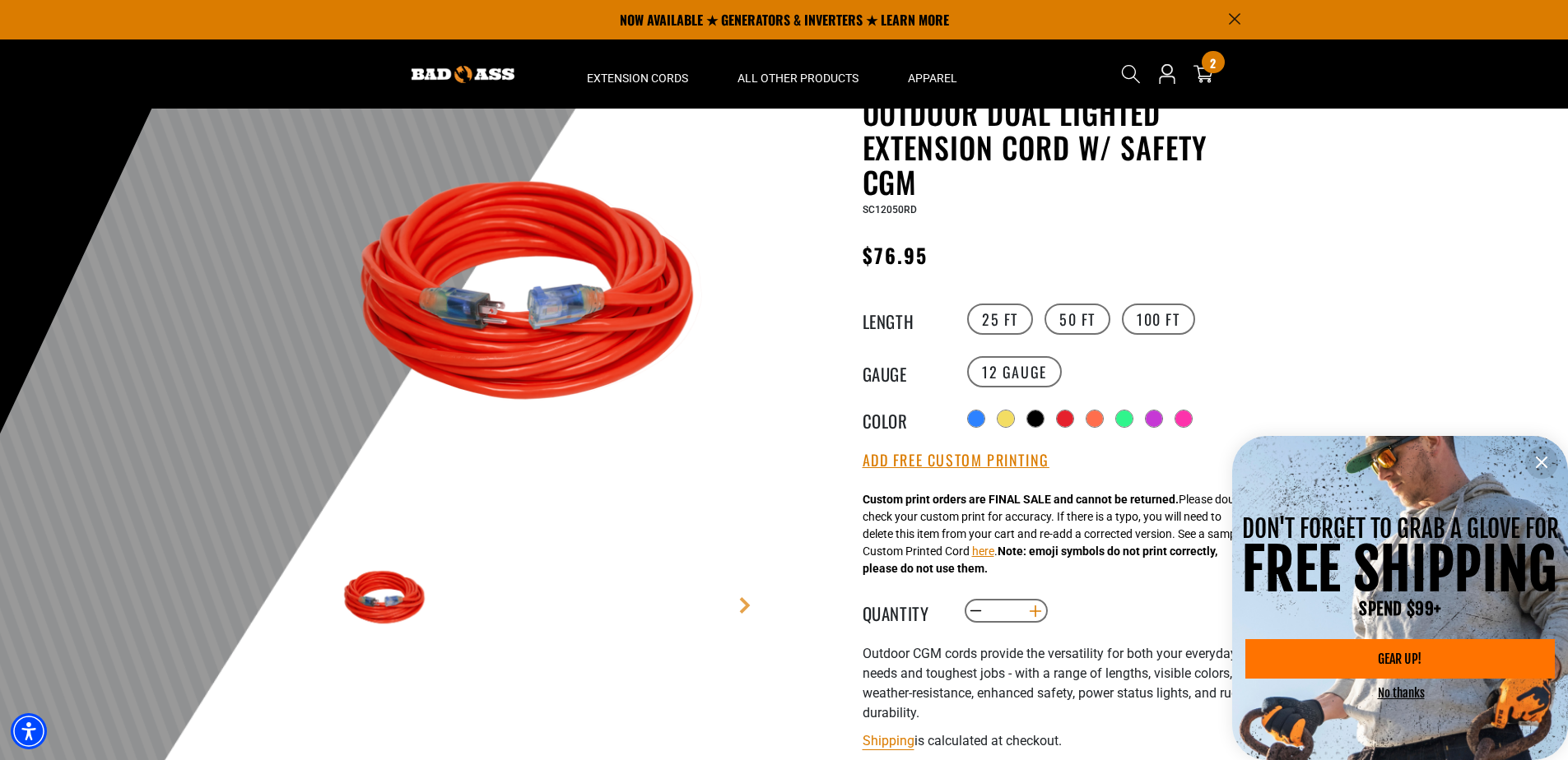
click at [1038, 613] on button "Increase quantity for Outdoor Dual Lighted Extension Cord w/ Safety CGM" at bounding box center [1035, 611] width 25 height 28
type input "*"
click at [1537, 459] on icon "information" at bounding box center [1542, 462] width 10 height 10
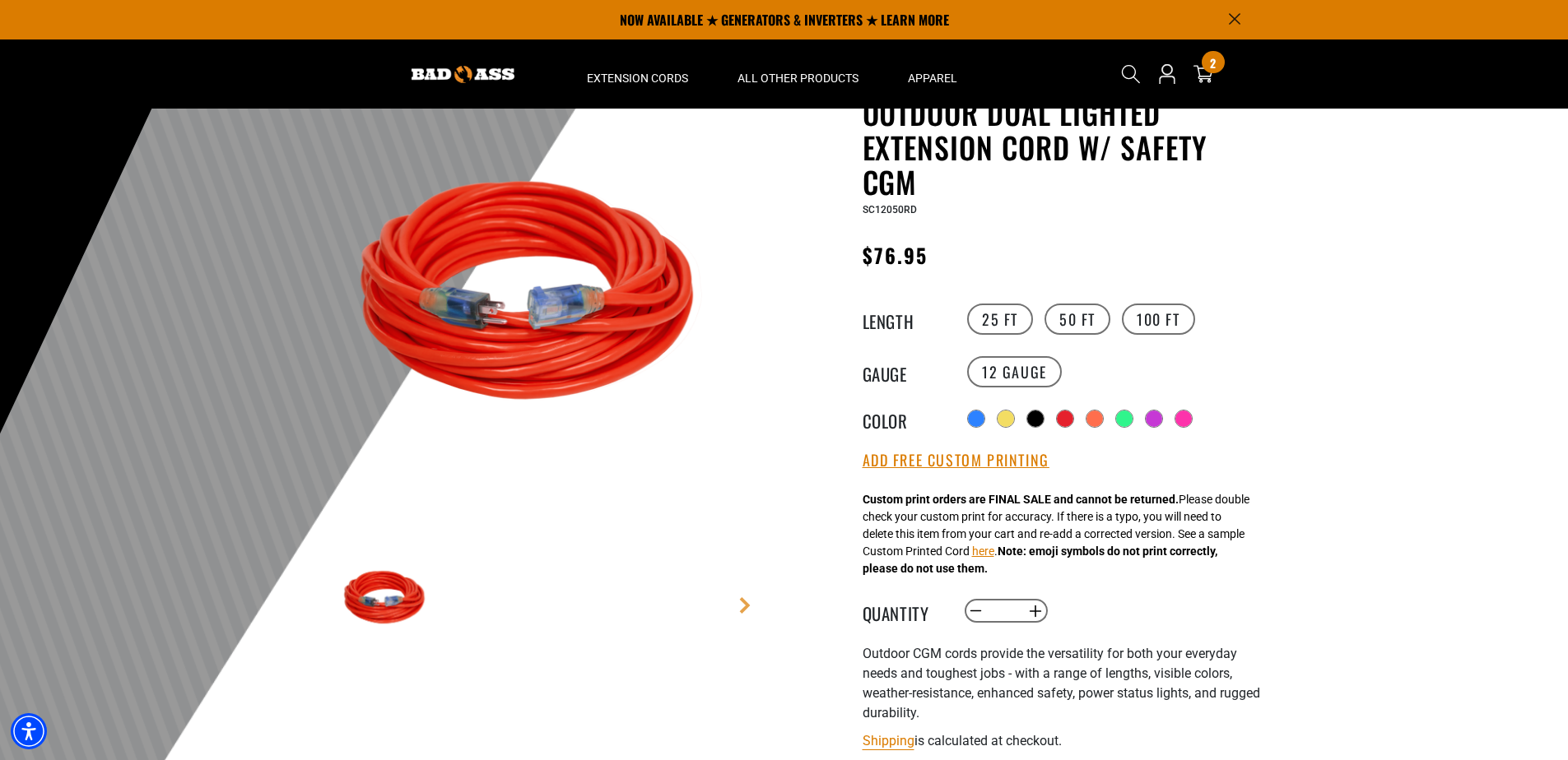
click at [1537, 487] on button "information" at bounding box center [1542, 503] width 33 height 33
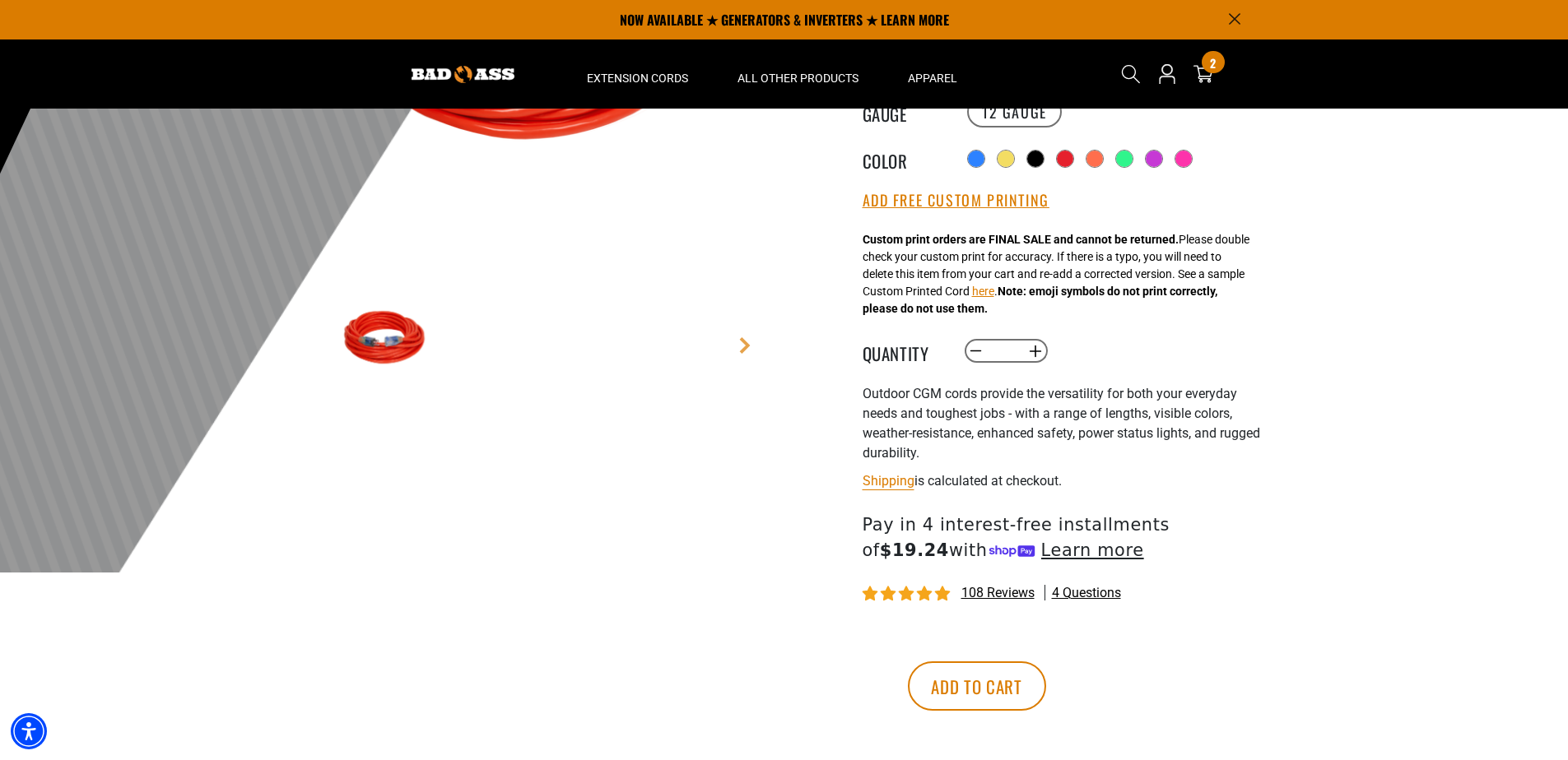
scroll to position [247, 0]
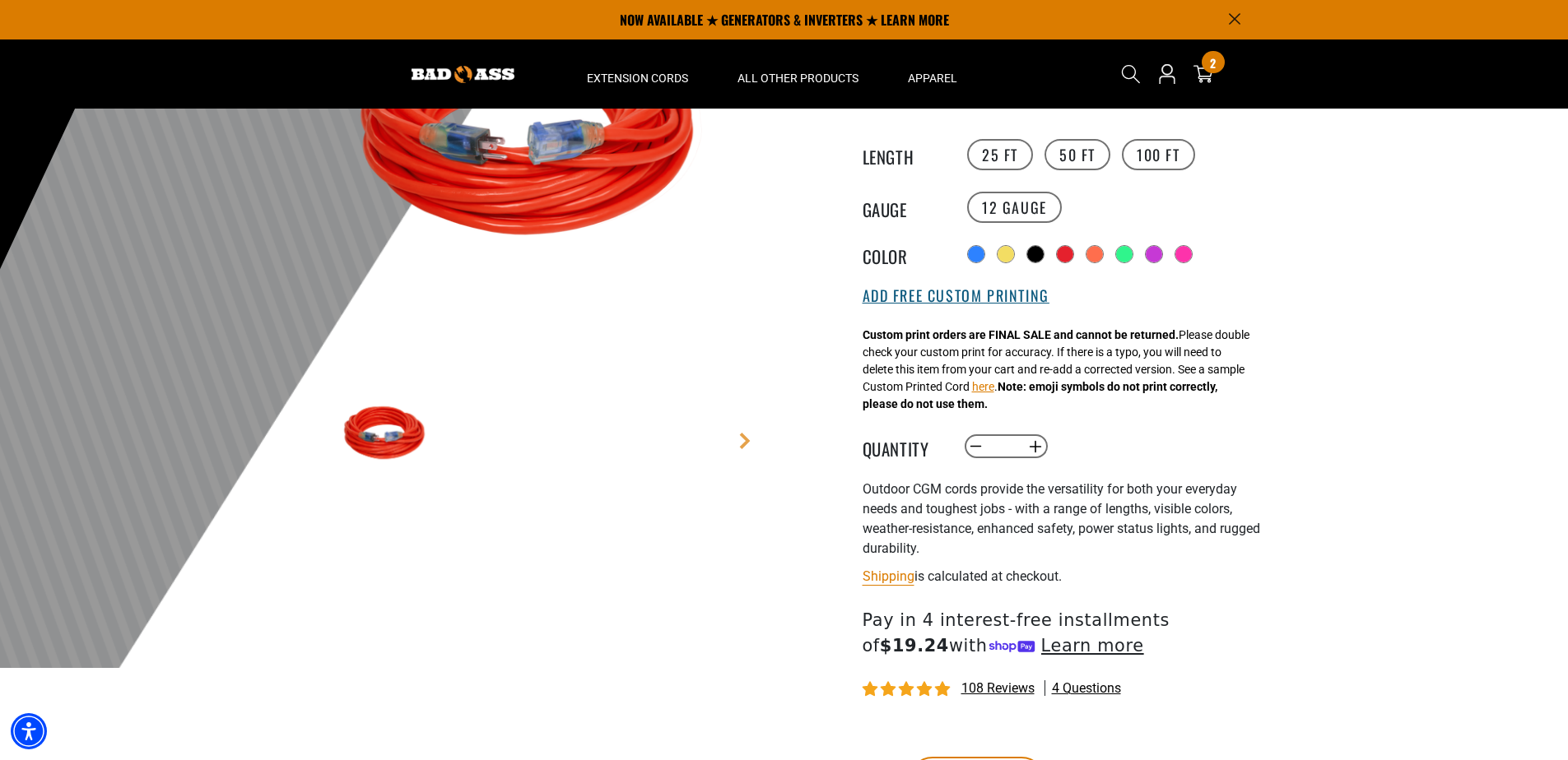
click at [961, 290] on button "Add Free Custom Printing" at bounding box center [956, 296] width 186 height 18
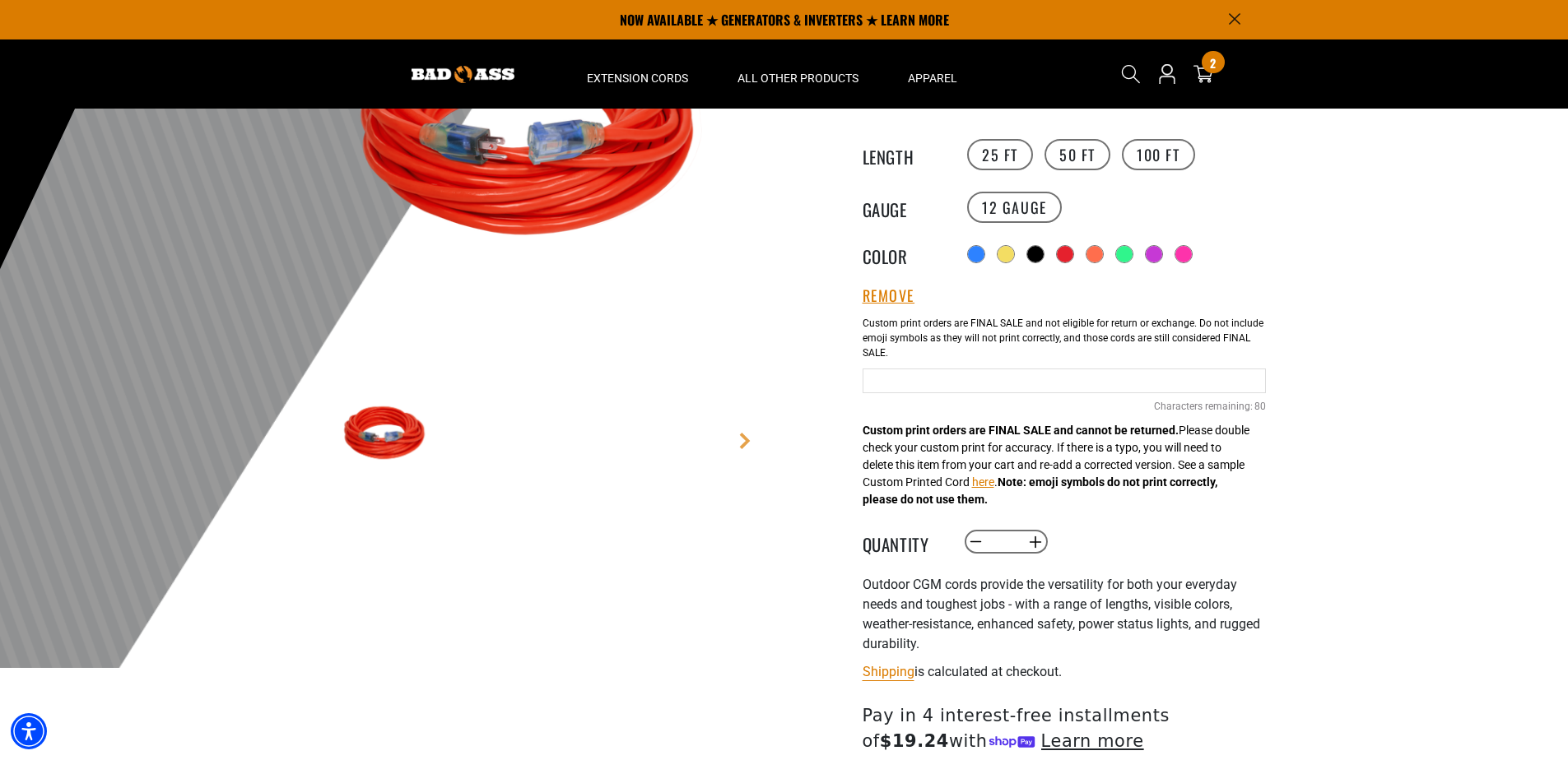
click at [897, 373] on input "Red Cables" at bounding box center [1065, 380] width 404 height 24
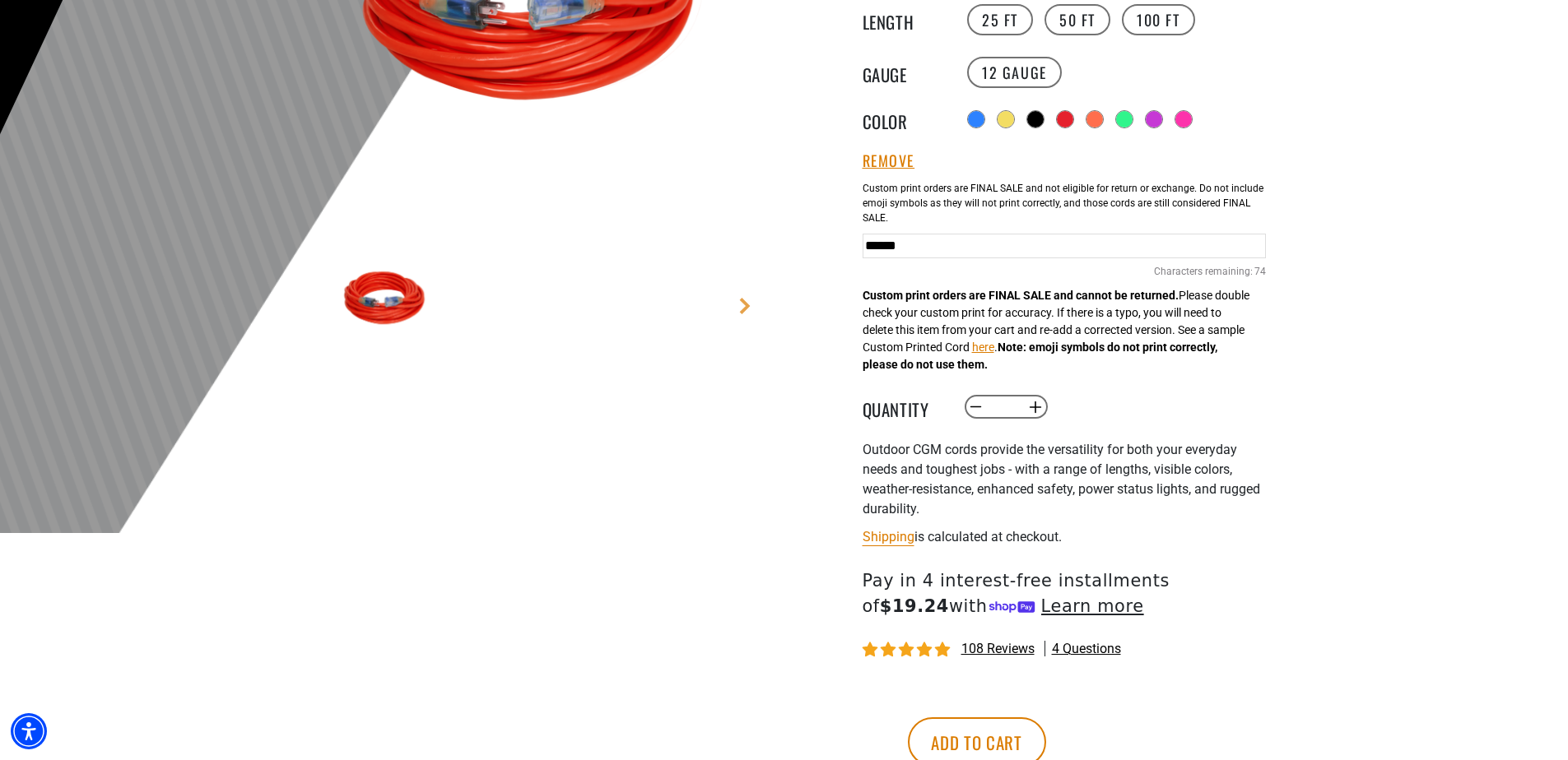
scroll to position [412, 0]
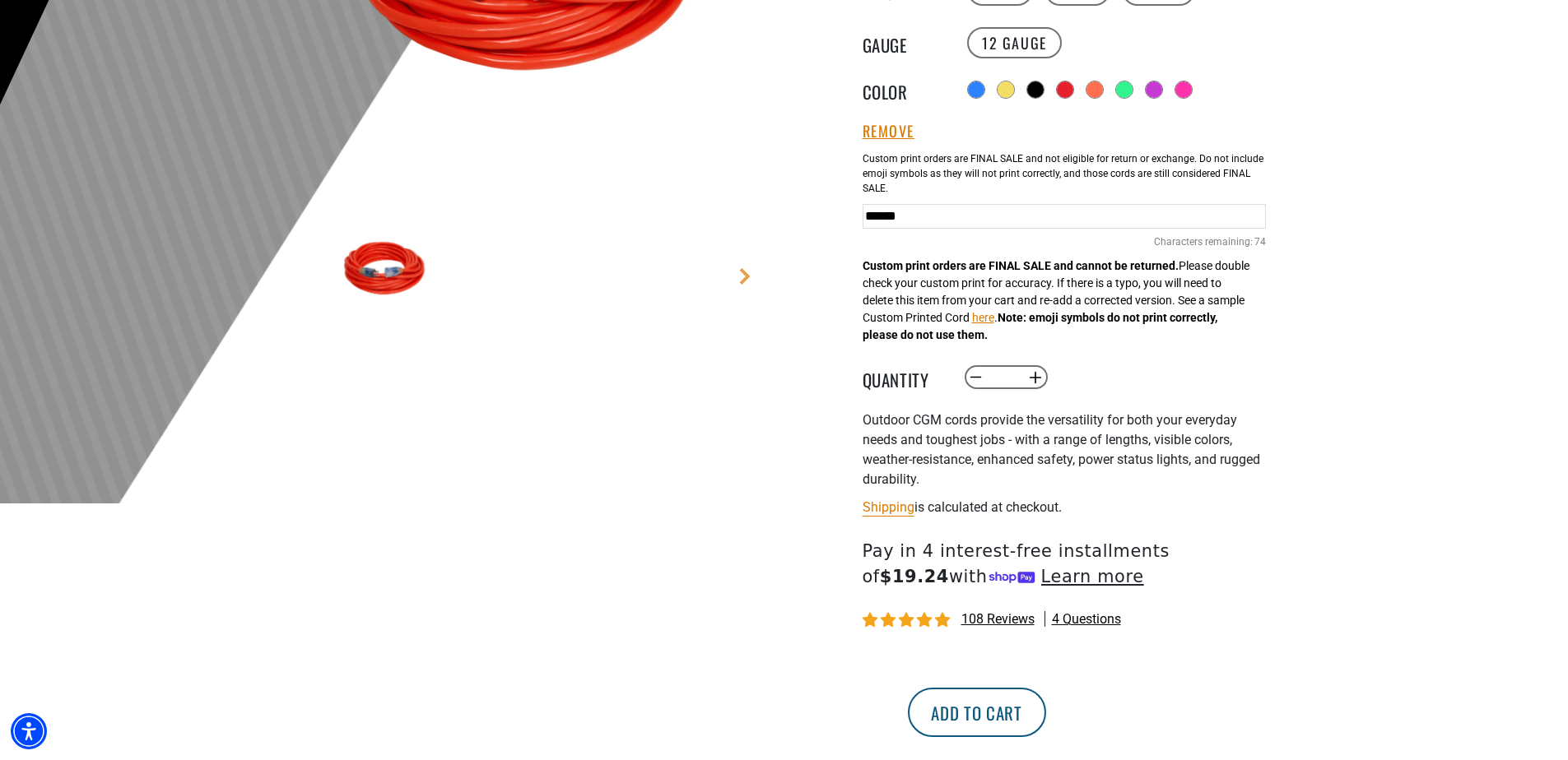
type input "******"
click at [1047, 704] on button "Add to cart" at bounding box center [977, 712] width 139 height 50
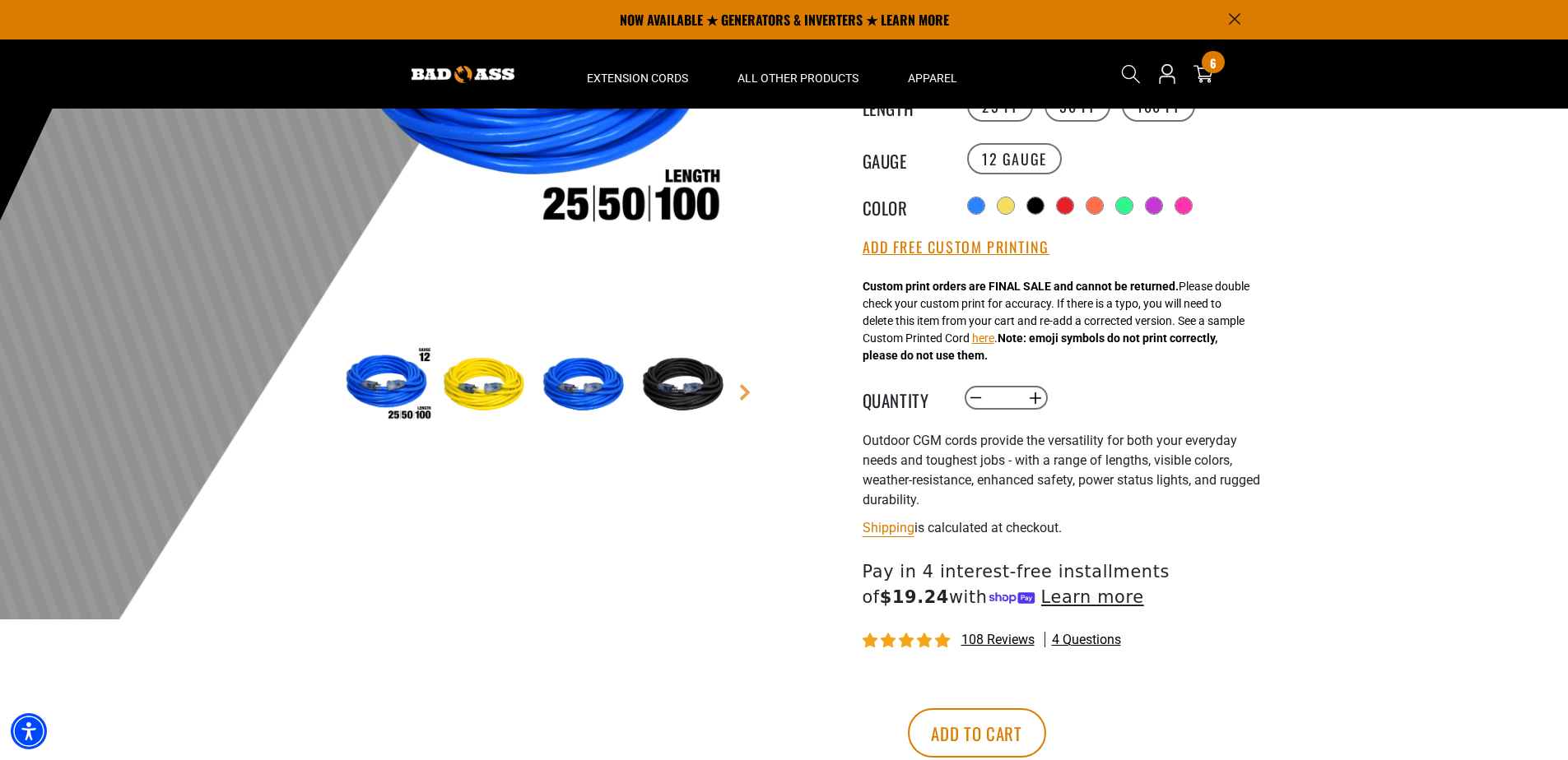
scroll to position [165, 0]
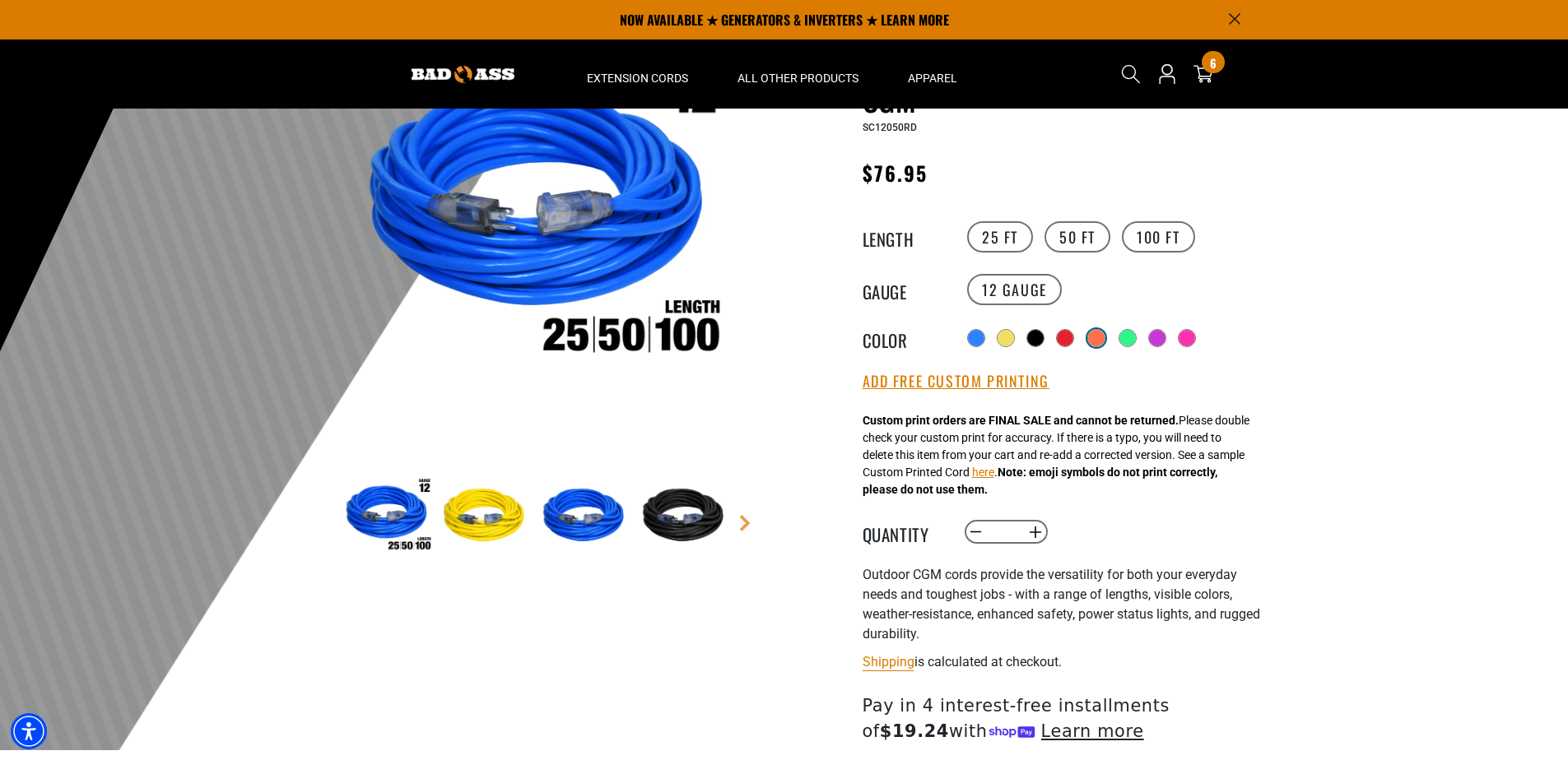
click at [1104, 337] on div at bounding box center [1096, 338] width 16 height 16
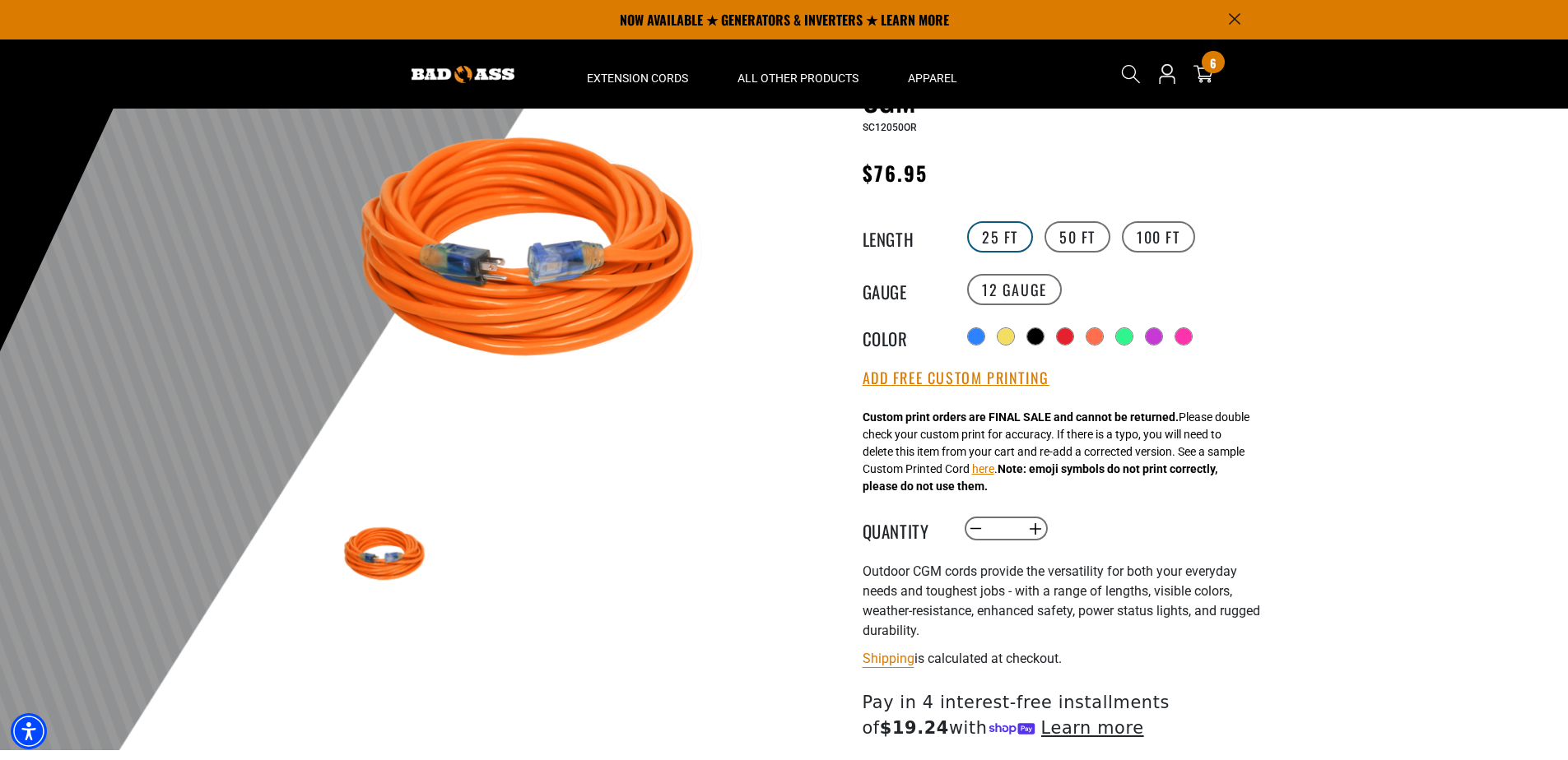
click at [1005, 231] on label "25 FT" at bounding box center [1000, 237] width 66 height 32
click at [1032, 527] on button "Increase quantity for Outdoor Dual Lighted Extension Cord w/ Safety CGM" at bounding box center [1035, 528] width 25 height 28
type input "*"
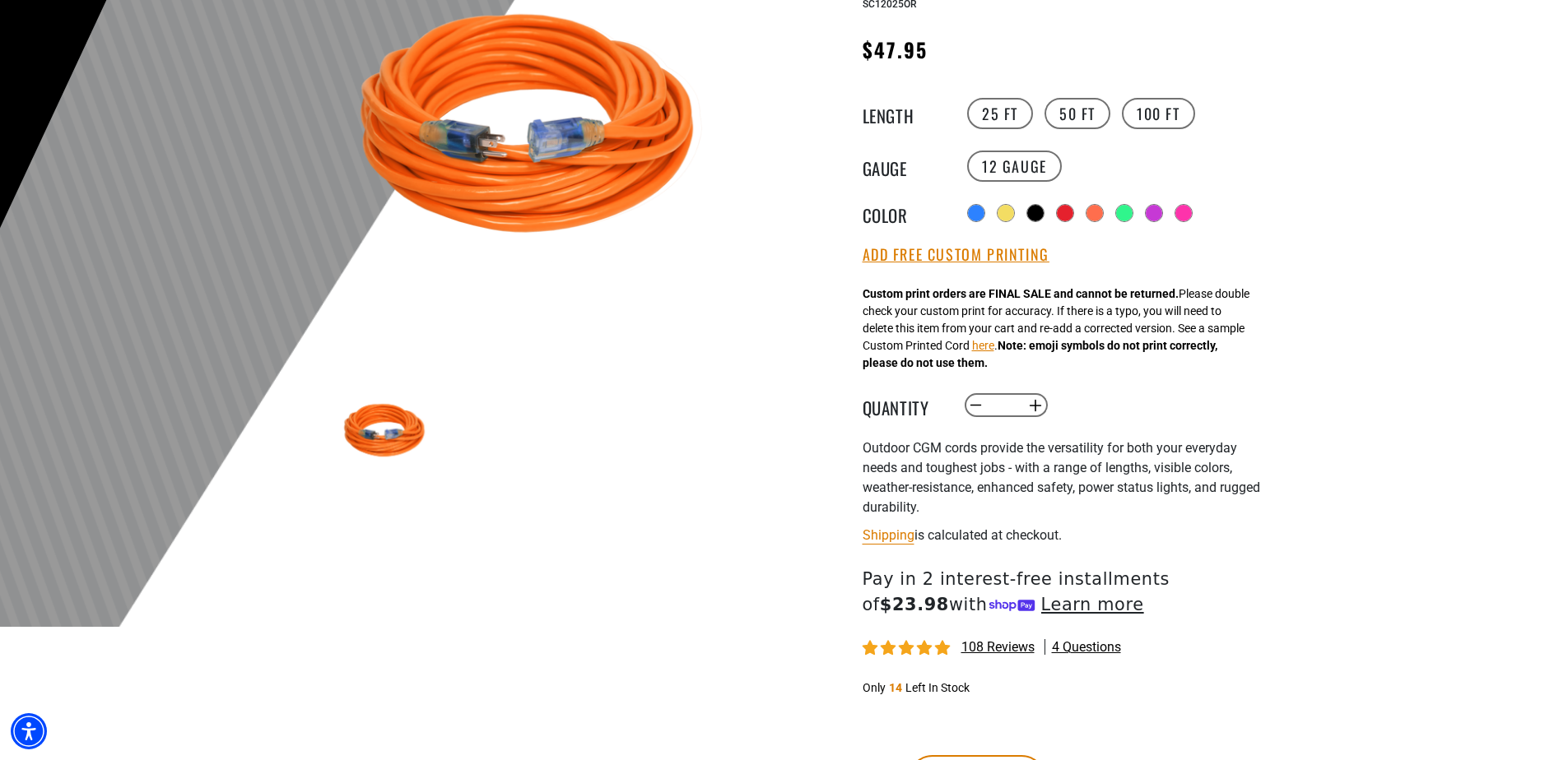
scroll to position [329, 0]
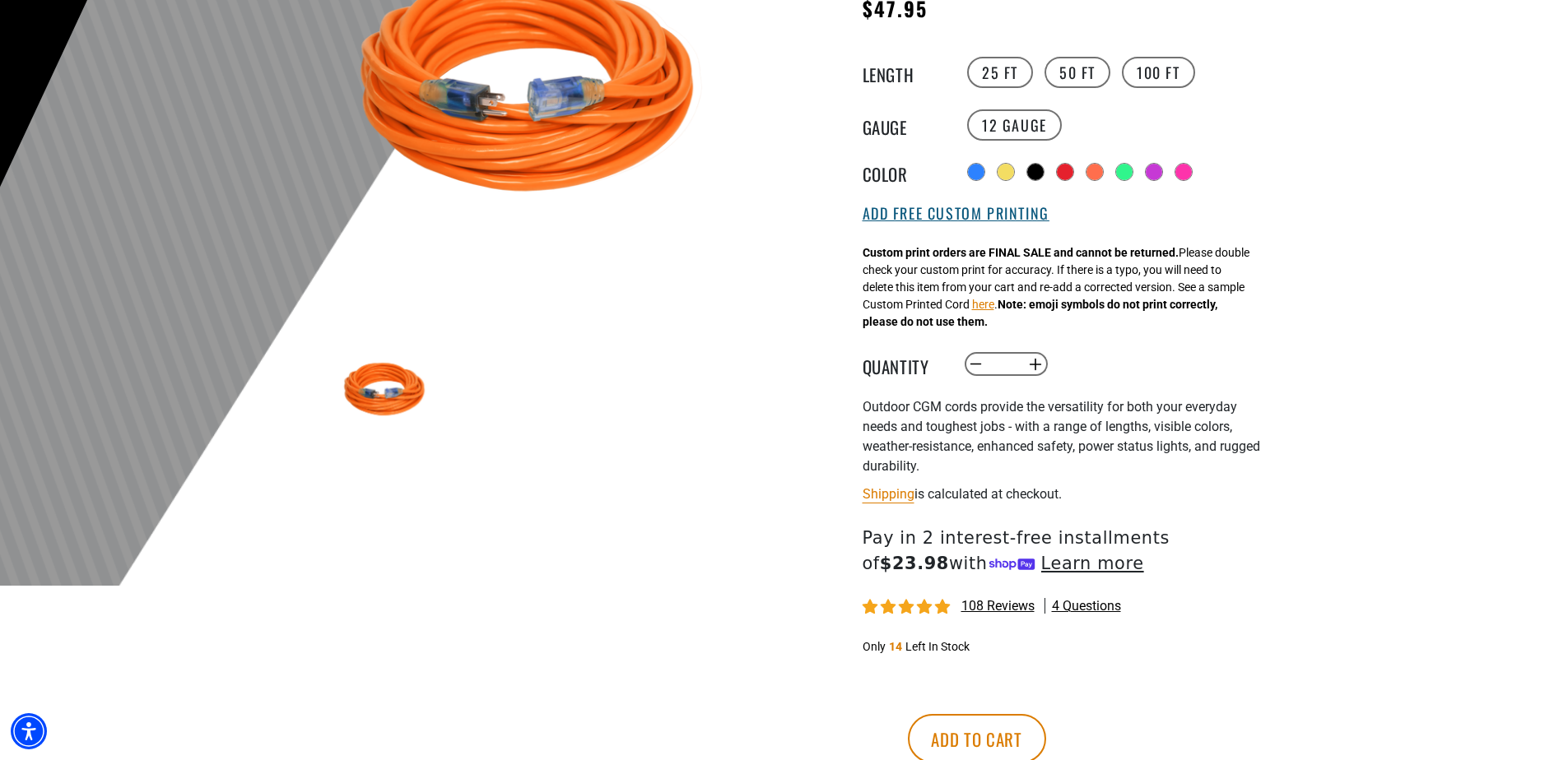
click at [911, 216] on button "Add Free Custom Printing" at bounding box center [956, 214] width 186 height 18
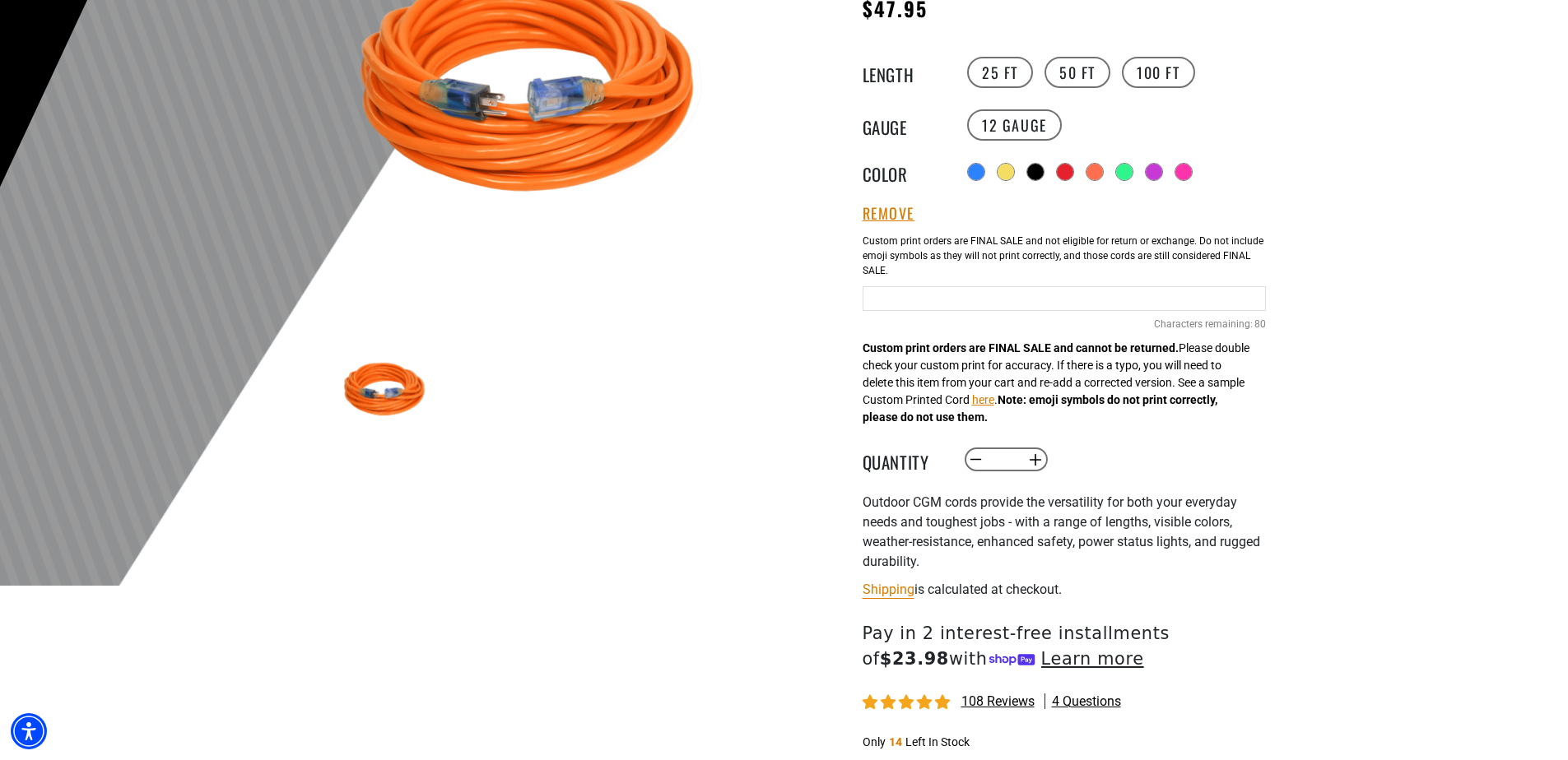
click at [870, 295] on input "text" at bounding box center [1065, 298] width 404 height 24
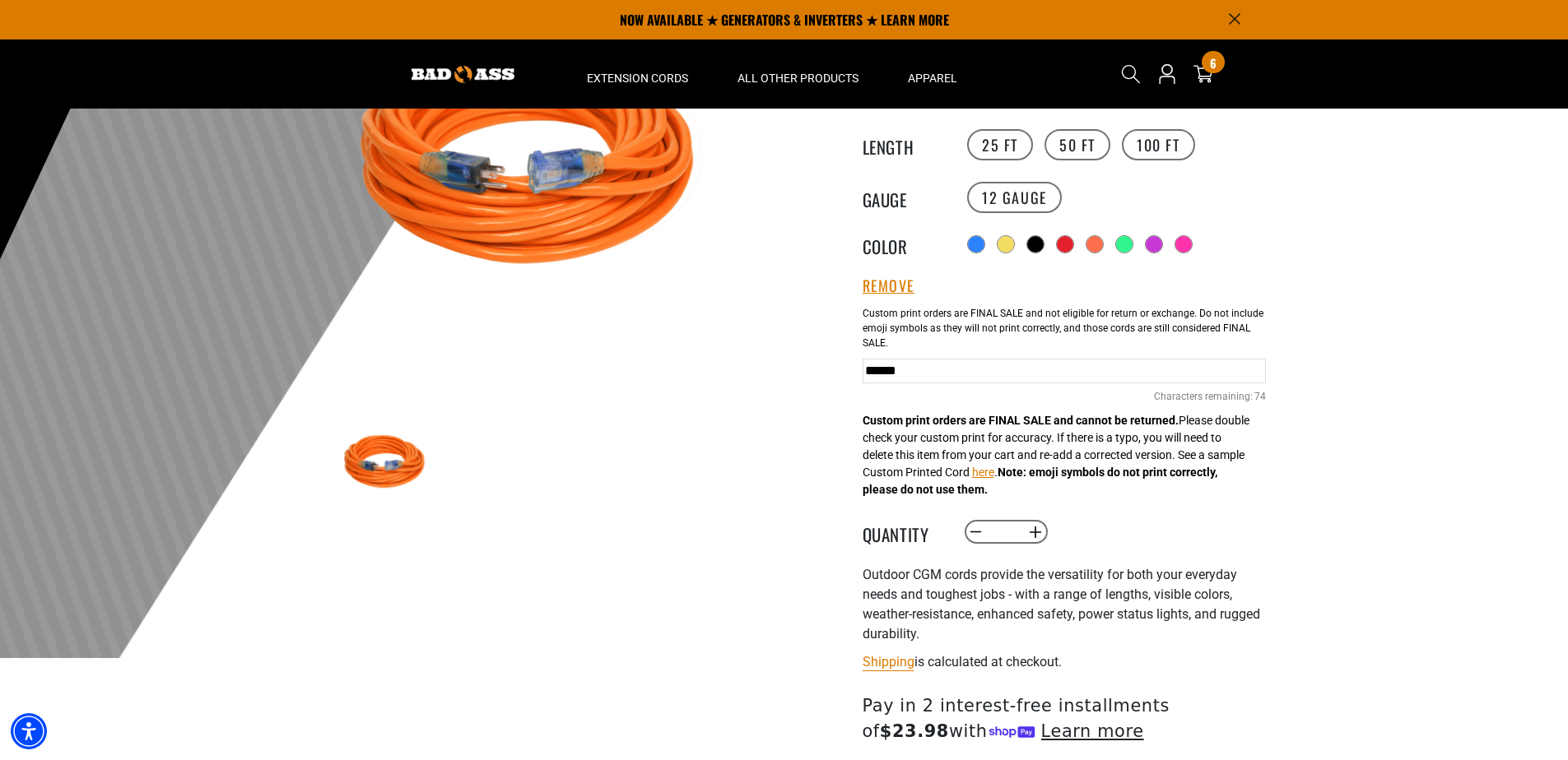
scroll to position [247, 0]
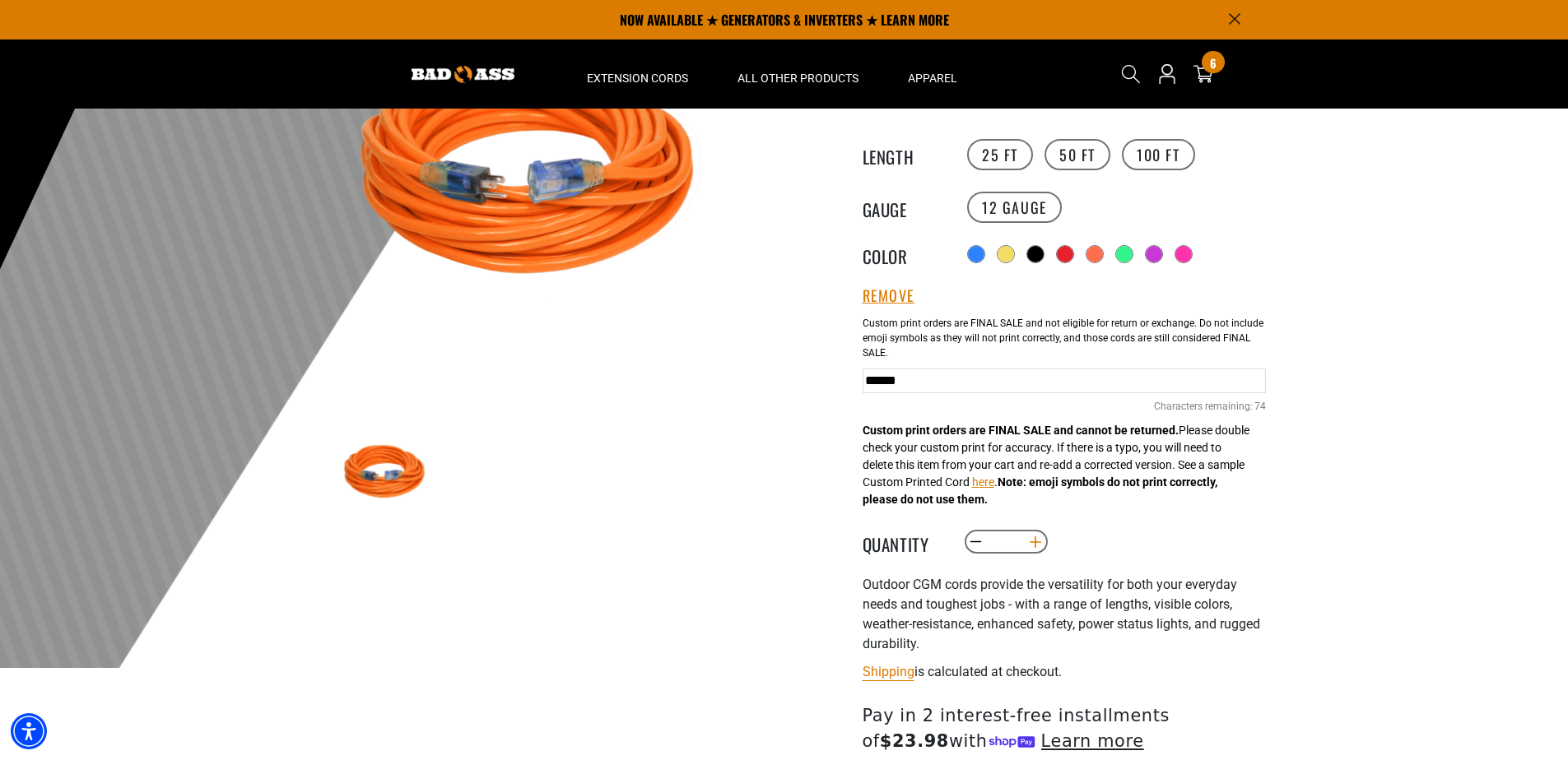
type input "******"
click at [1033, 547] on button "Increase quantity for Outdoor Dual Lighted Extension Cord w/ Safety CGM" at bounding box center [1035, 542] width 25 height 28
click at [1034, 547] on button "Increase quantity for Outdoor Dual Lighted Extension Cord w/ Safety CGM" at bounding box center [1035, 542] width 25 height 28
type input "*"
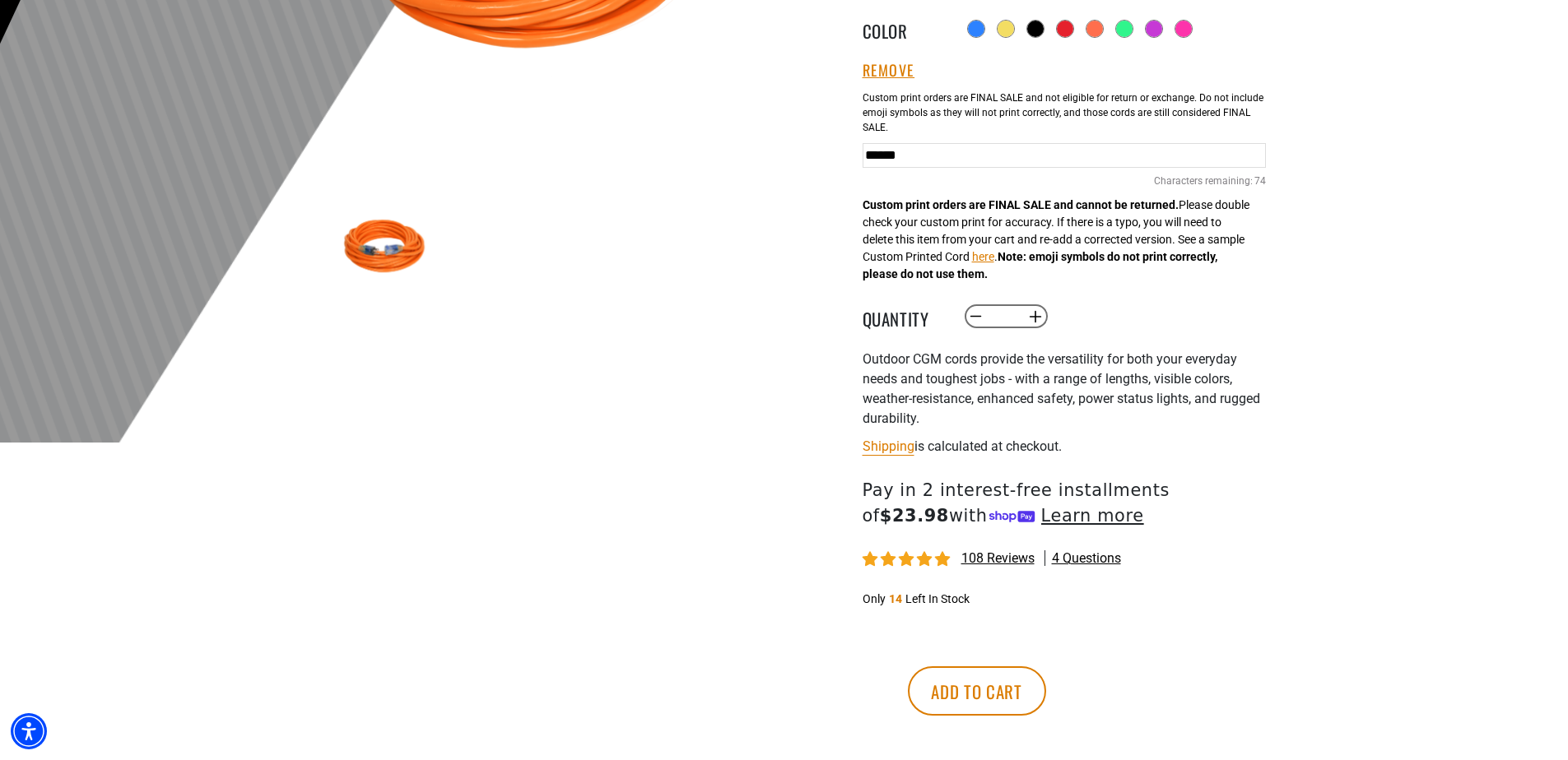
scroll to position [494, 0]
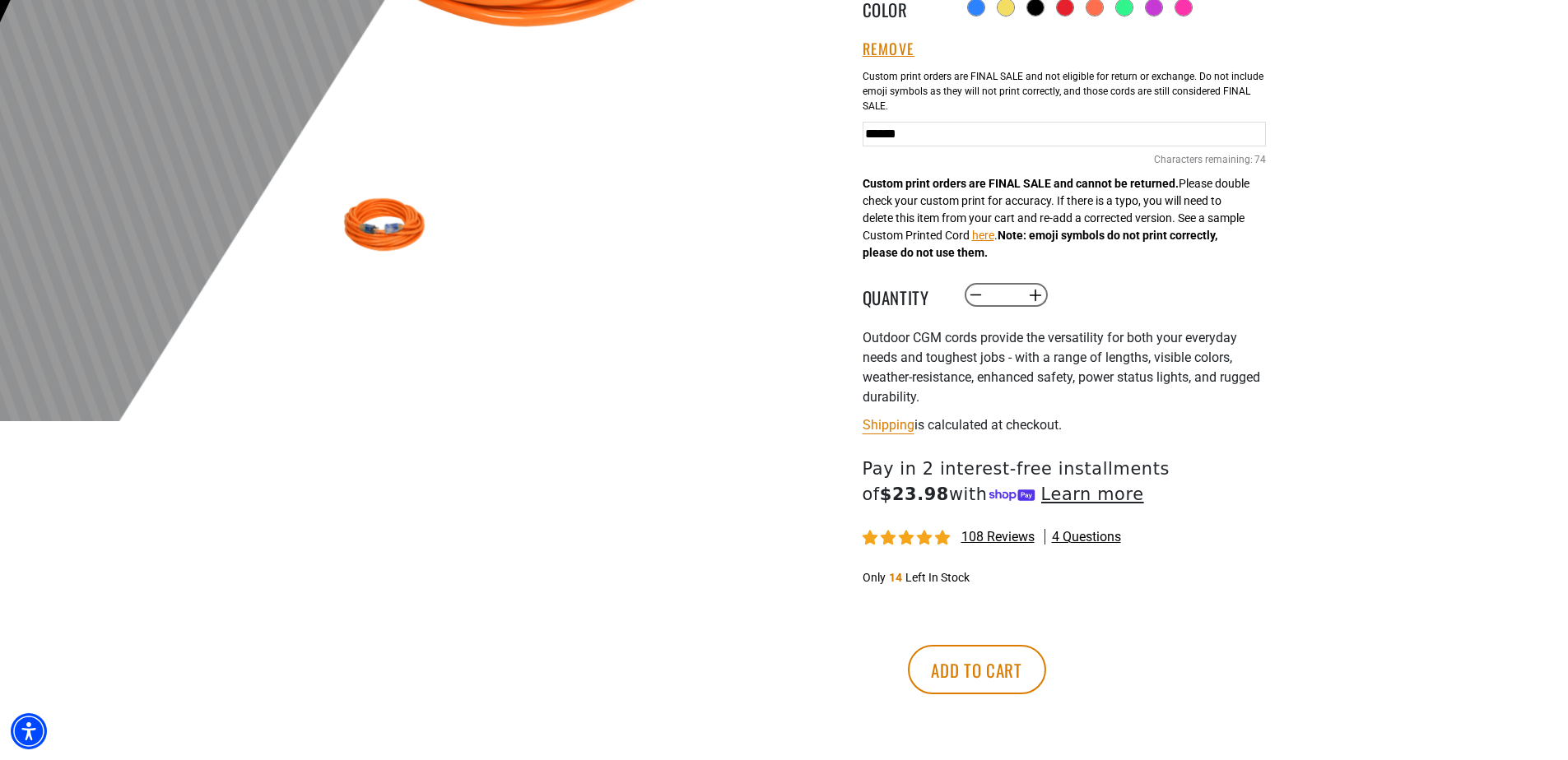
click at [1113, 698] on div "More payment options This item is a recurring or deferred purchase. By continui…" at bounding box center [1052, 678] width 404 height 131
click at [1047, 680] on button "Add to cart" at bounding box center [977, 670] width 139 height 50
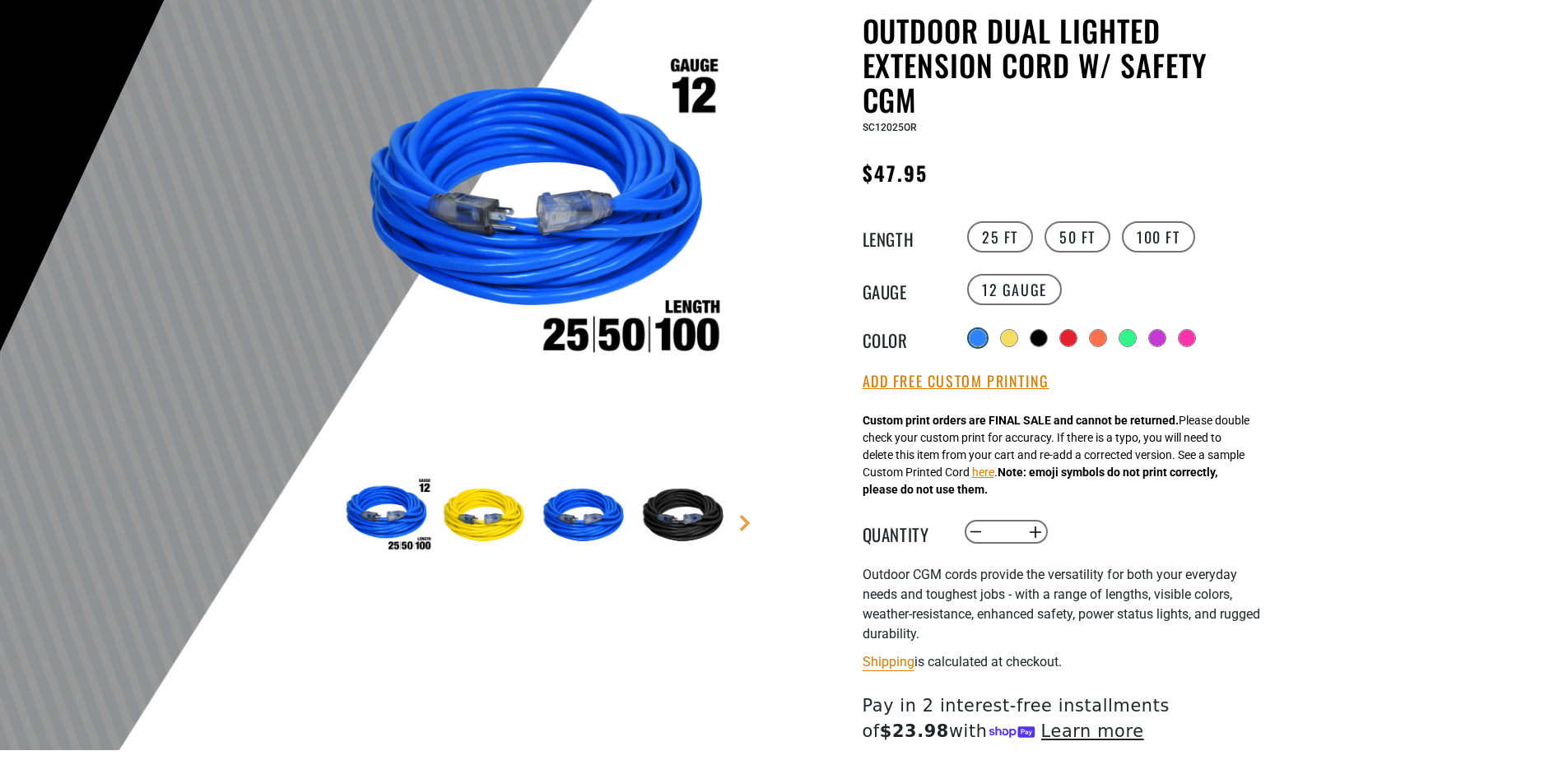
scroll to position [165, 0]
click at [976, 334] on div at bounding box center [978, 338] width 16 height 16
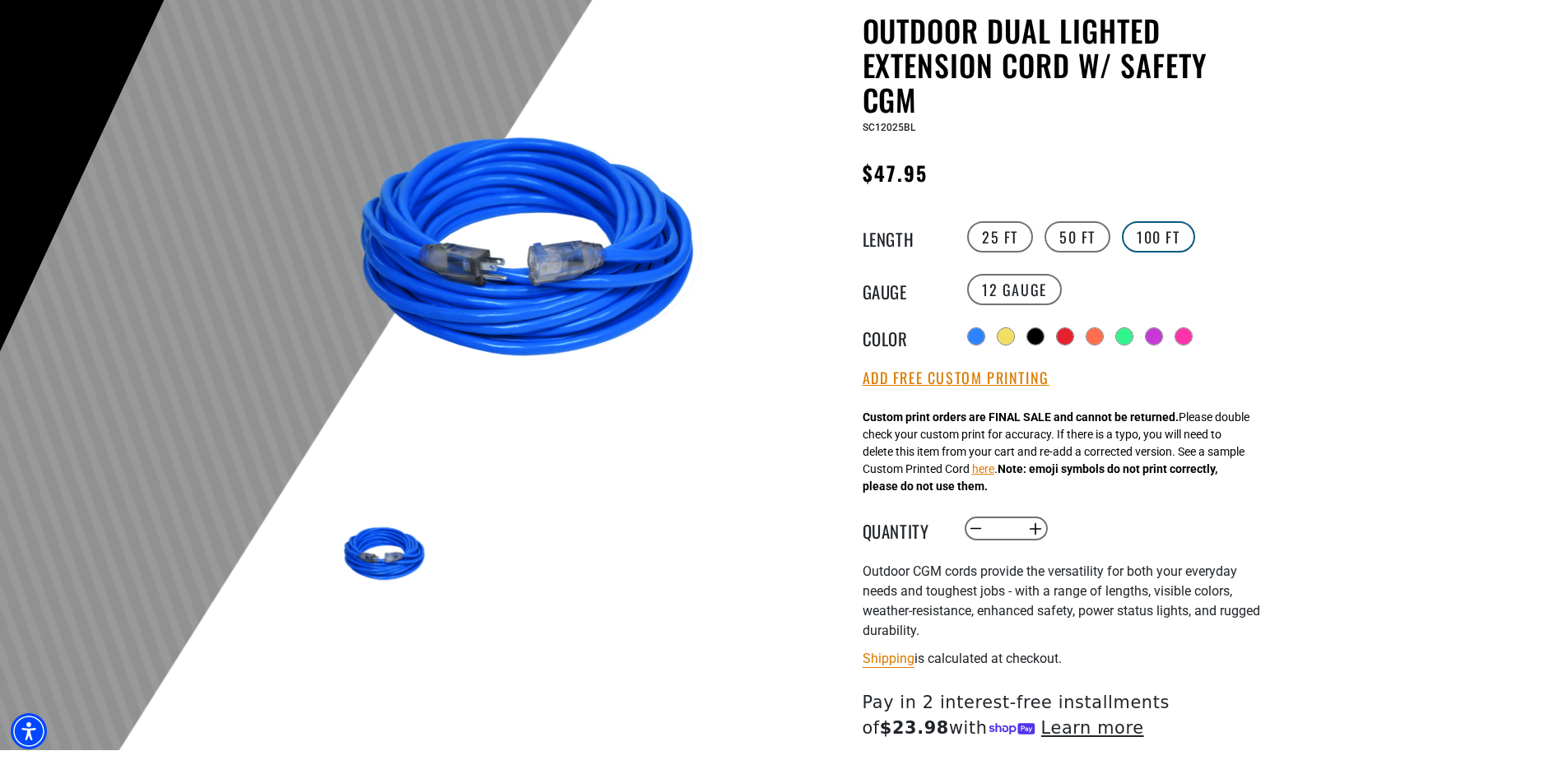
click at [1179, 236] on label "100 FT" at bounding box center [1158, 237] width 73 height 32
click at [1143, 244] on label "100 FT" at bounding box center [1158, 237] width 73 height 32
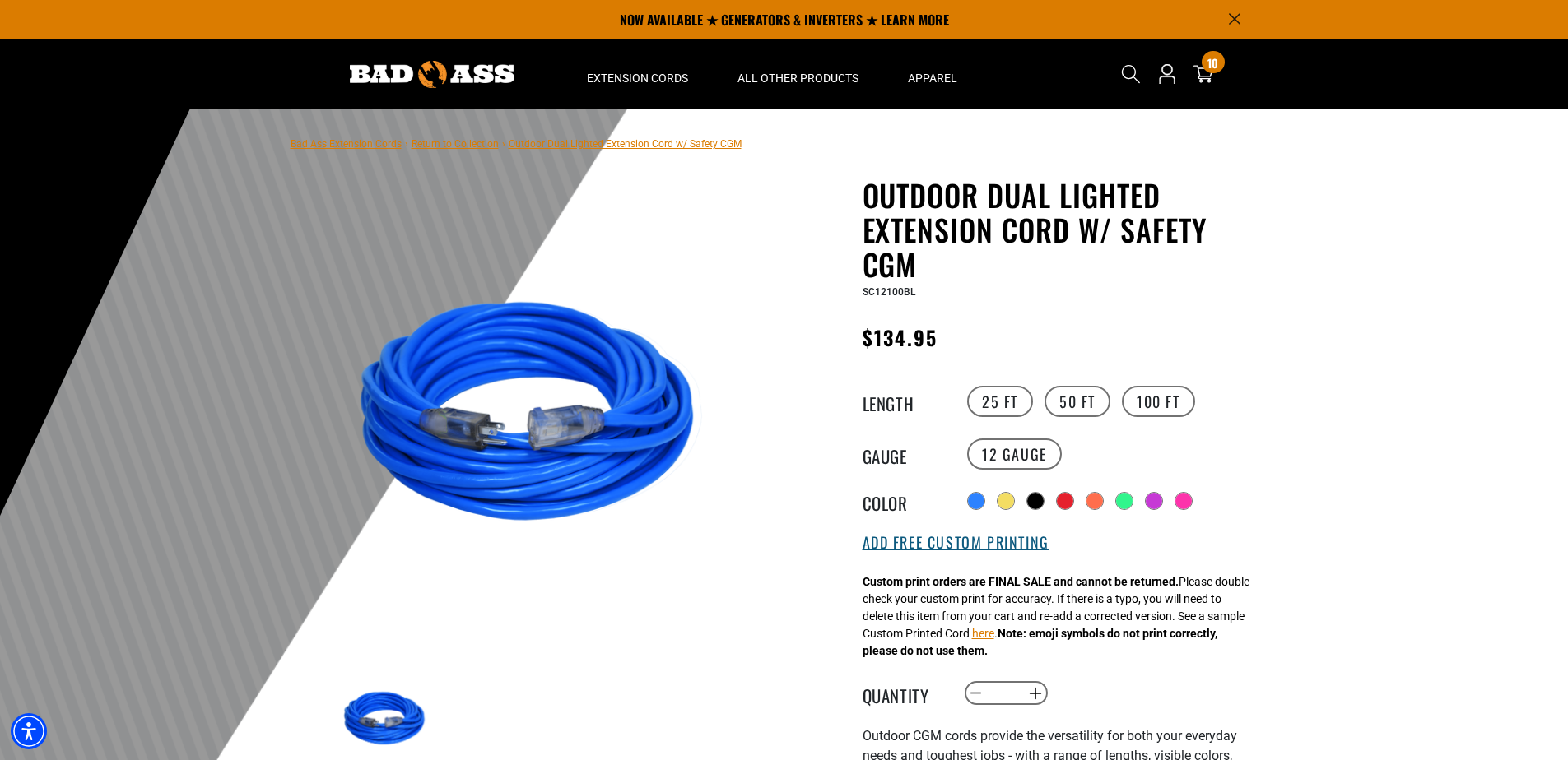
click at [936, 552] on button "Add Free Custom Printing" at bounding box center [956, 543] width 186 height 18
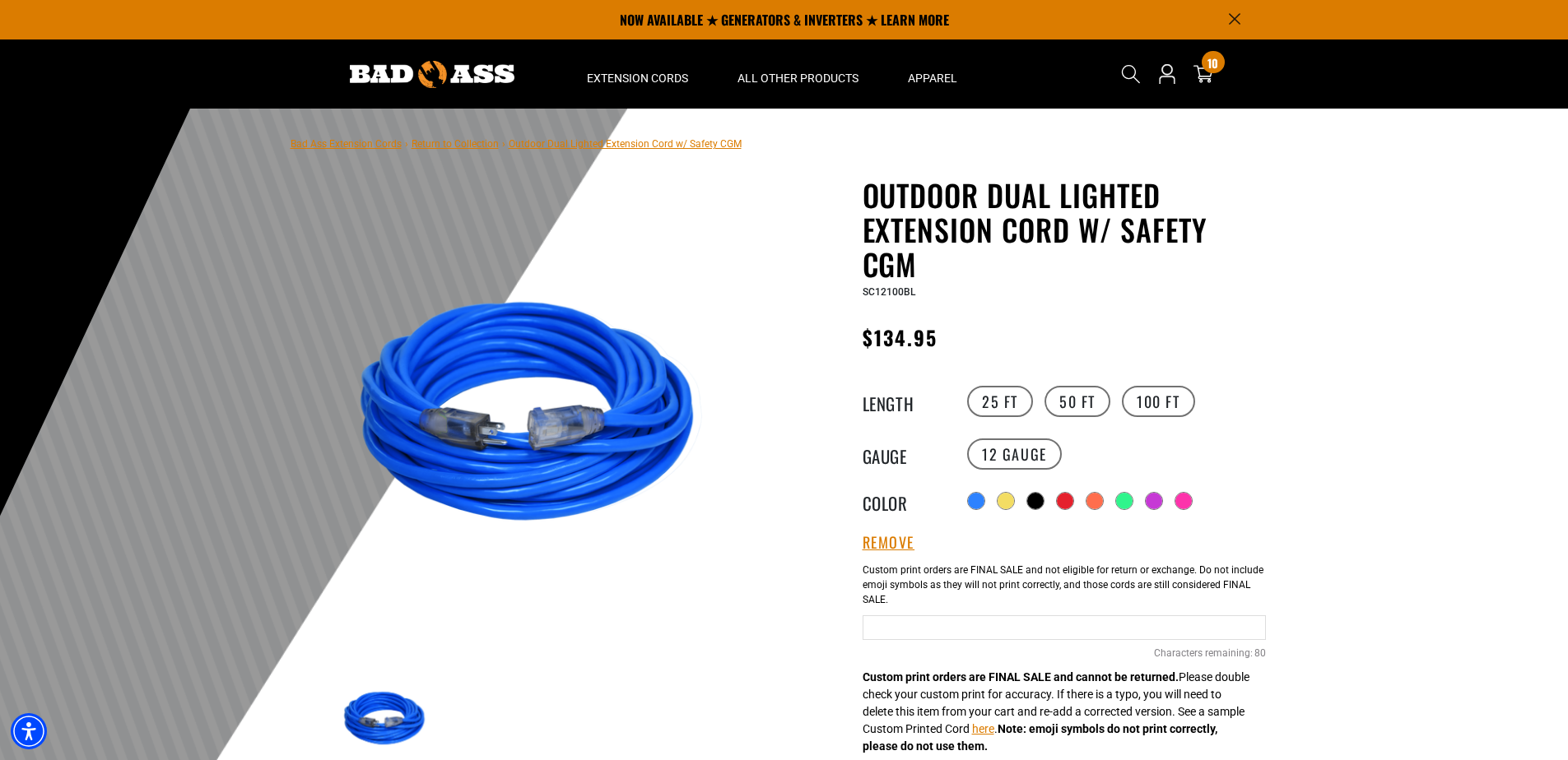
click at [925, 627] on input "Blue Cables" at bounding box center [1065, 627] width 404 height 24
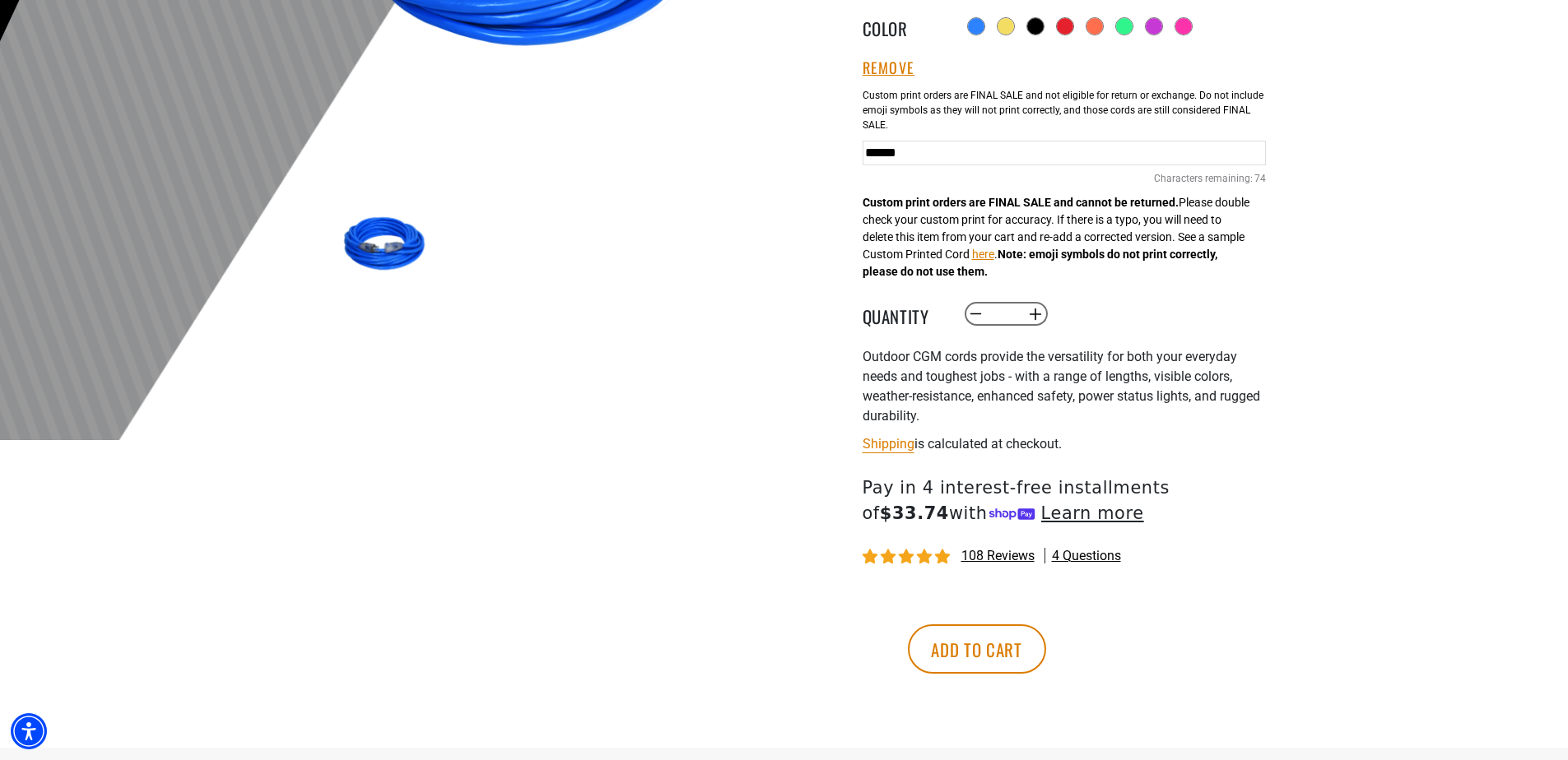
scroll to position [494, 0]
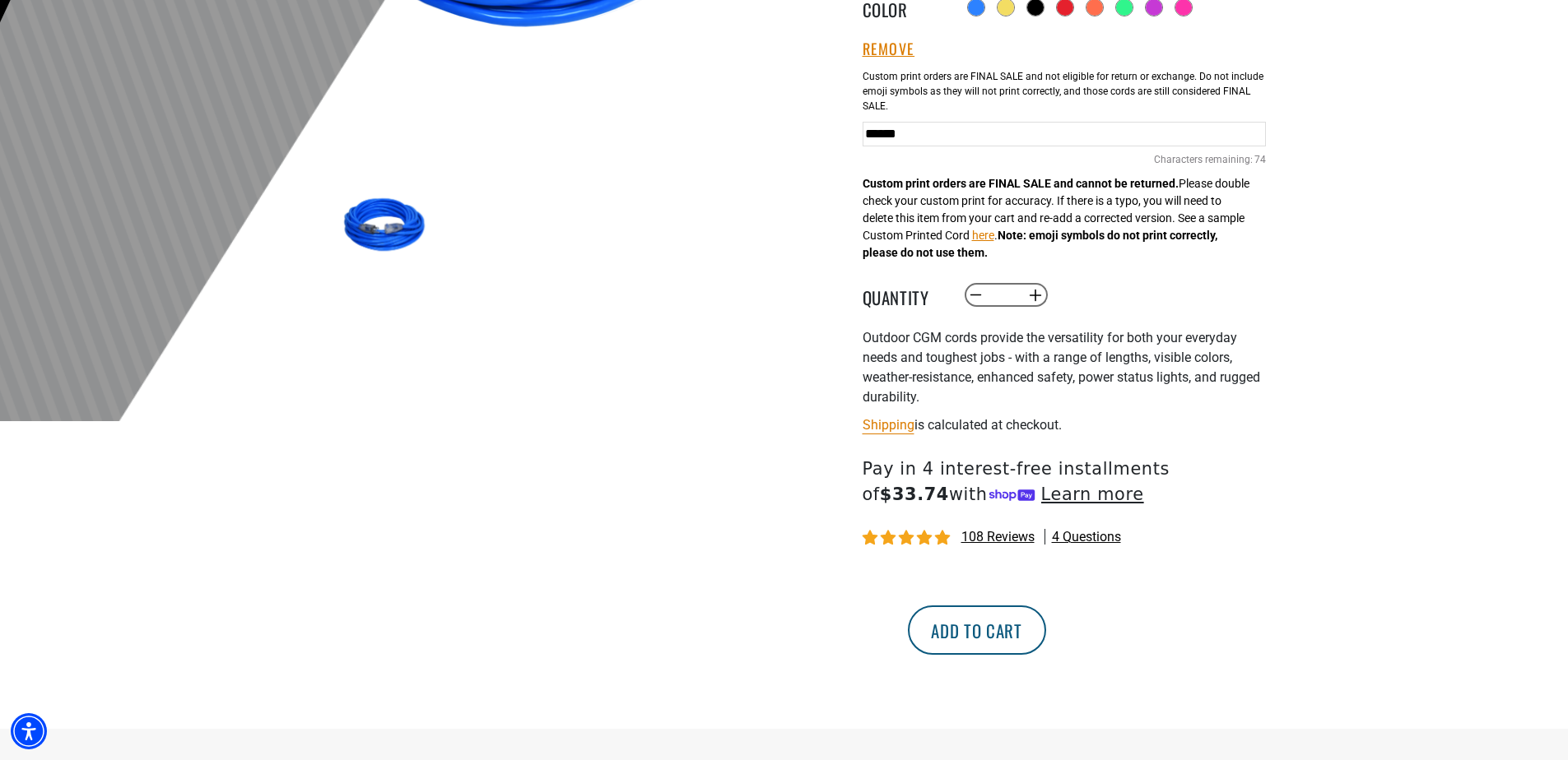
type input "******"
click at [1047, 651] on button "Add to cart" at bounding box center [977, 630] width 139 height 50
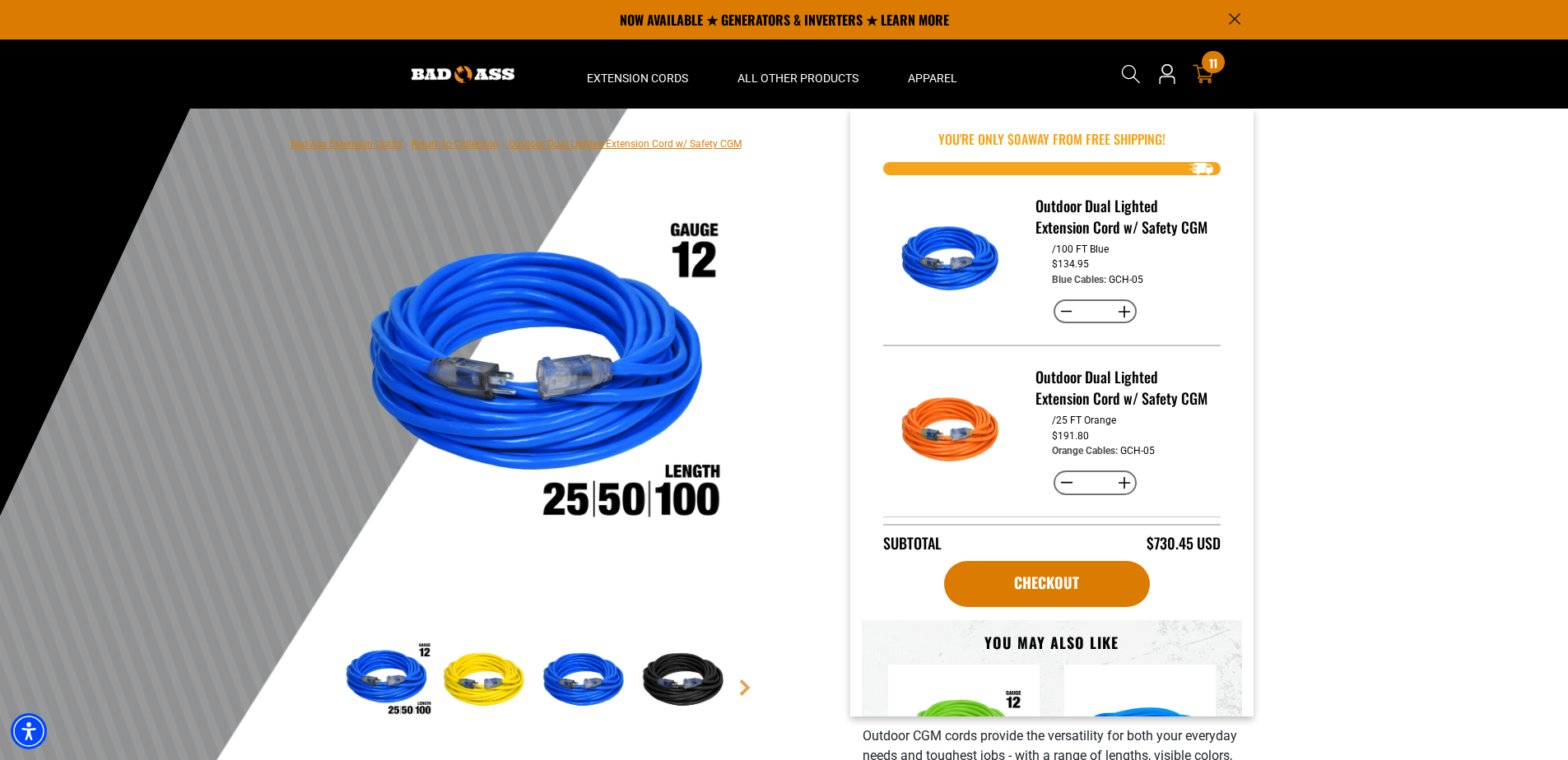
drag, startPoint x: 1205, startPoint y: 68, endPoint x: 1214, endPoint y: 68, distance: 9.0
click at [1209, 69] on span "11" at bounding box center [1213, 63] width 8 height 13
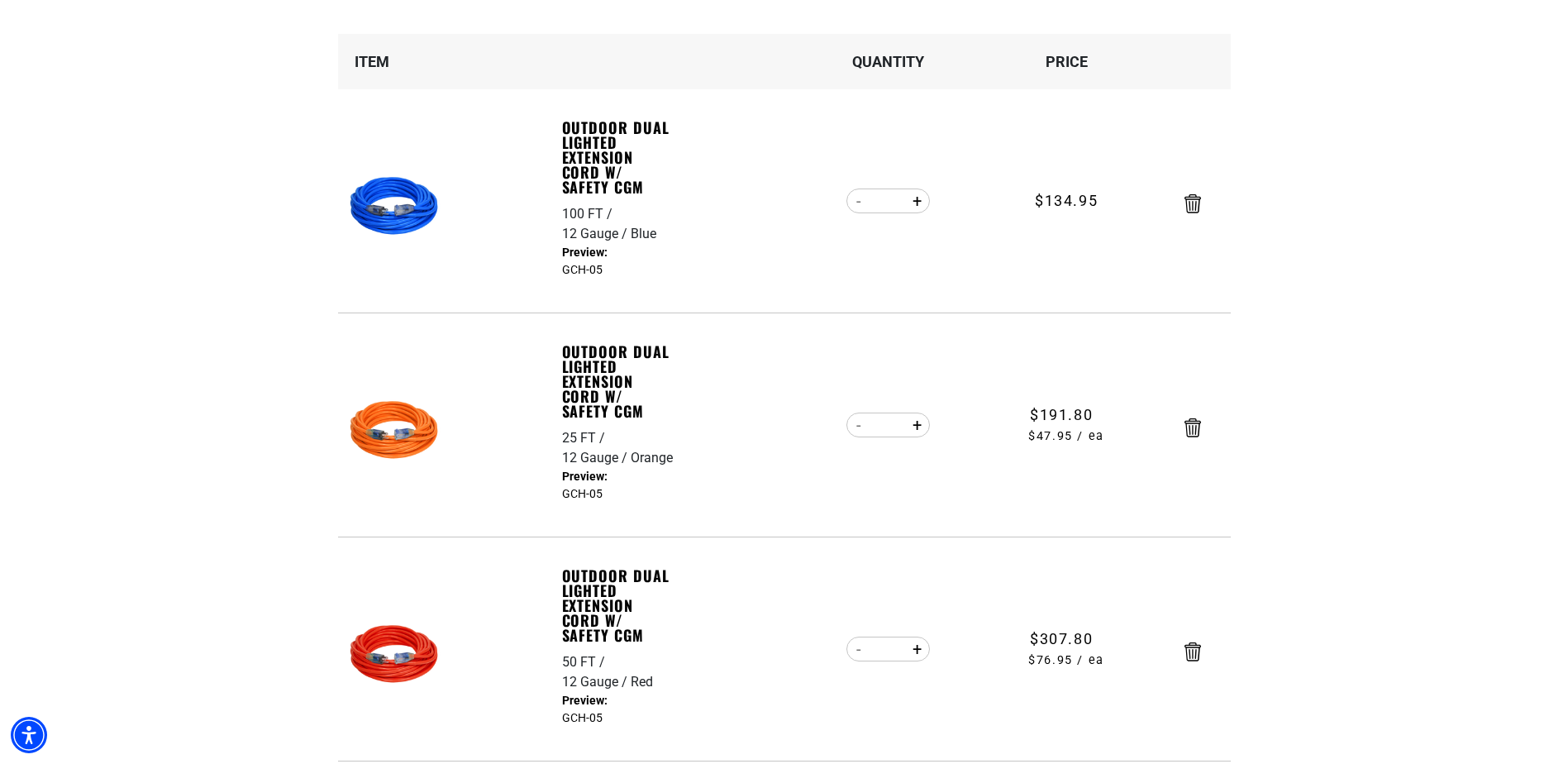
scroll to position [331, 0]
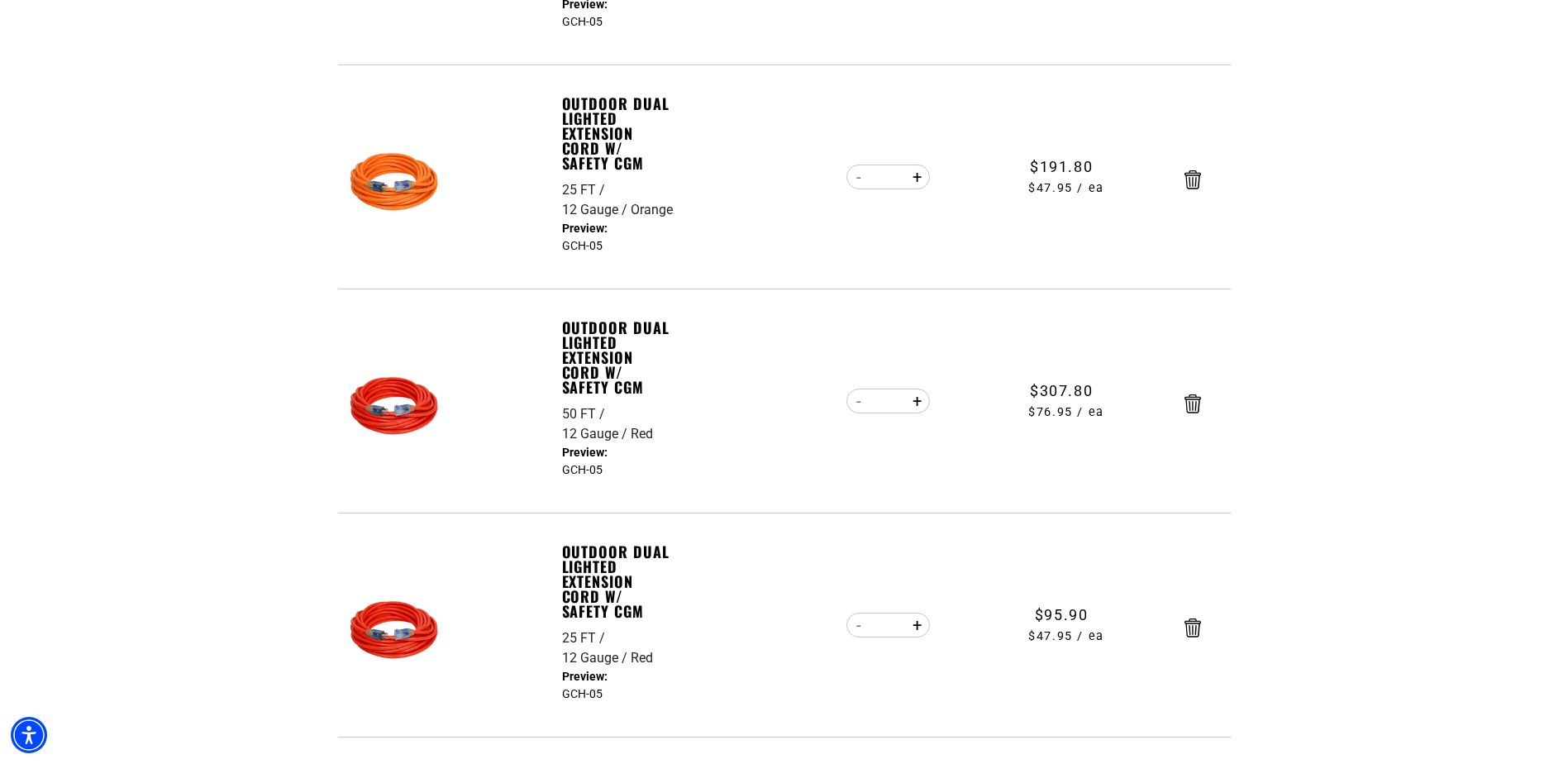
scroll to position [579, 0]
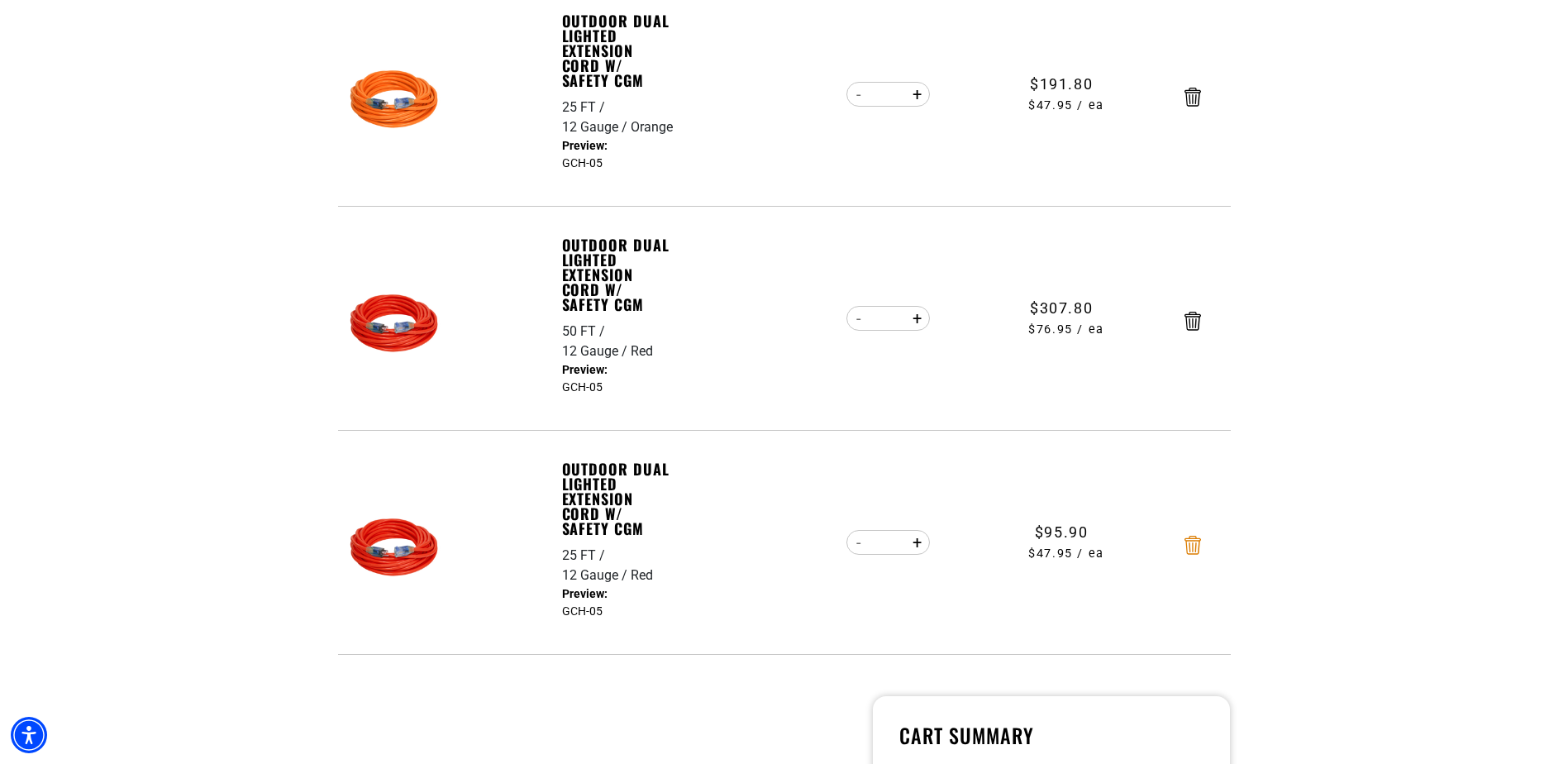
click at [1194, 553] on icon "Remove Outdoor Dual Lighted Extension Cord w/ Safety CGM - 25 FT / 12 Gauge / R…" at bounding box center [1193, 545] width 16 height 19
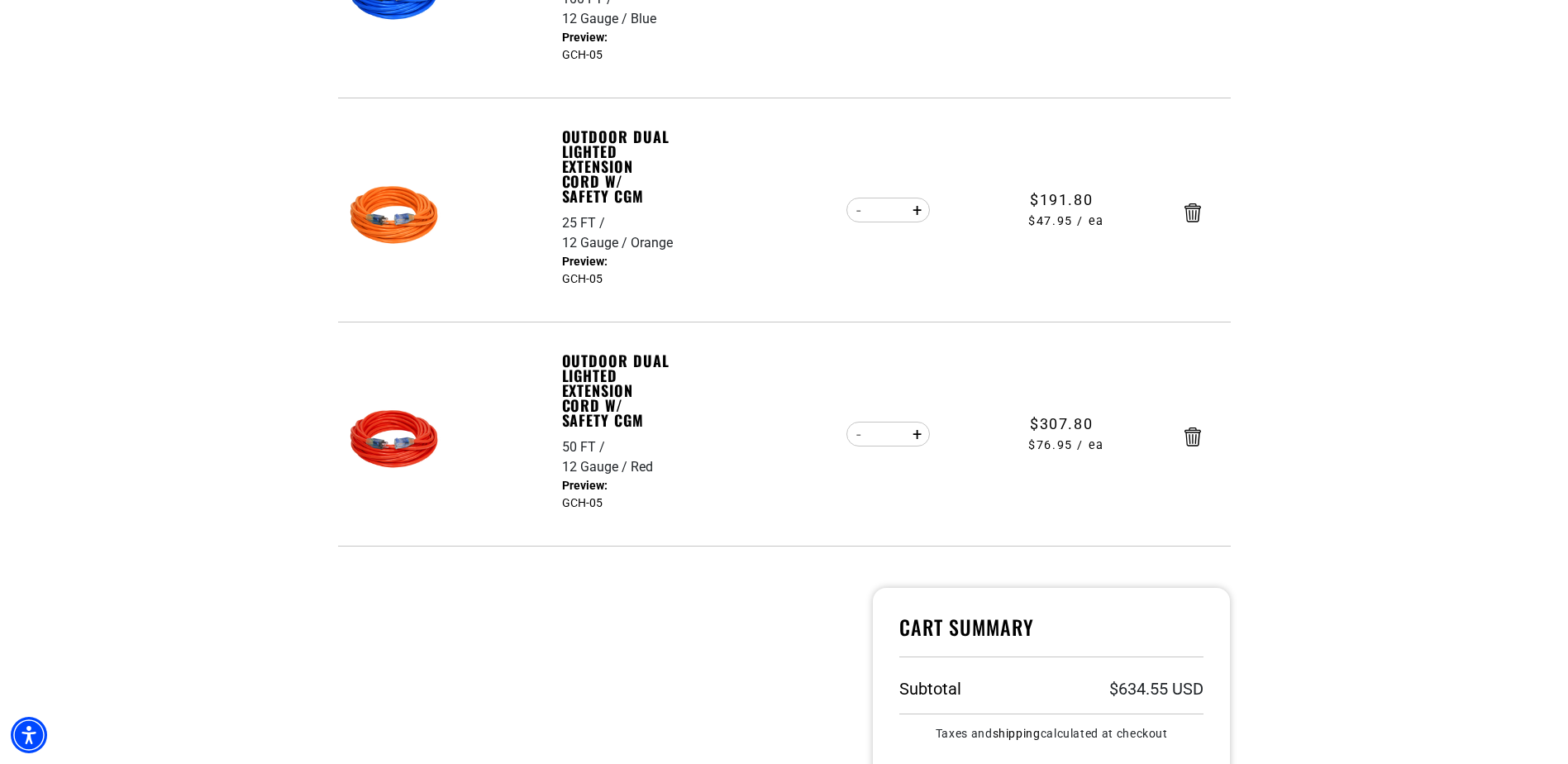
scroll to position [497, 0]
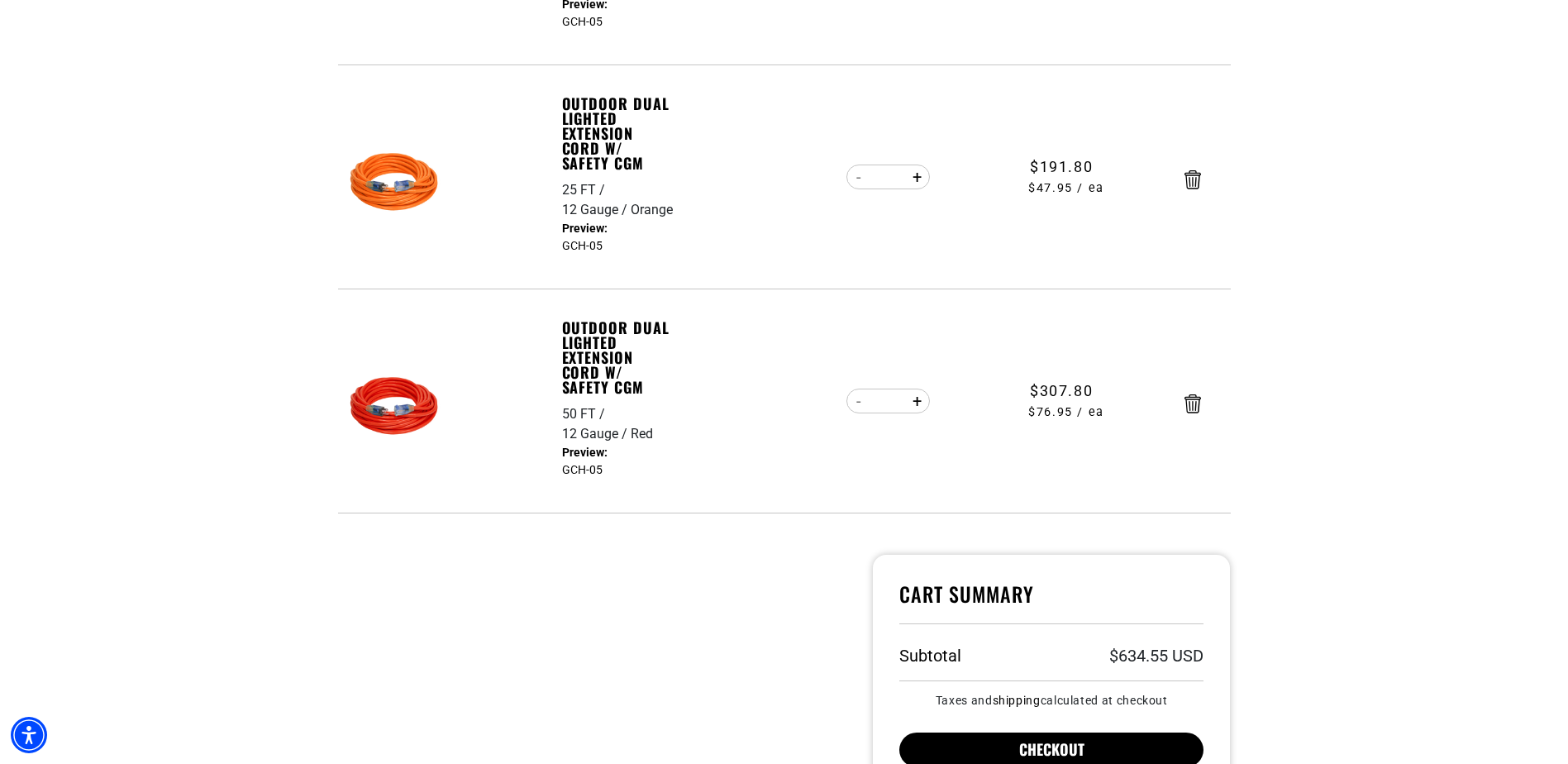
click at [1105, 751] on button "Checkout" at bounding box center [1052, 750] width 305 height 35
